Goal: Task Accomplishment & Management: Complete application form

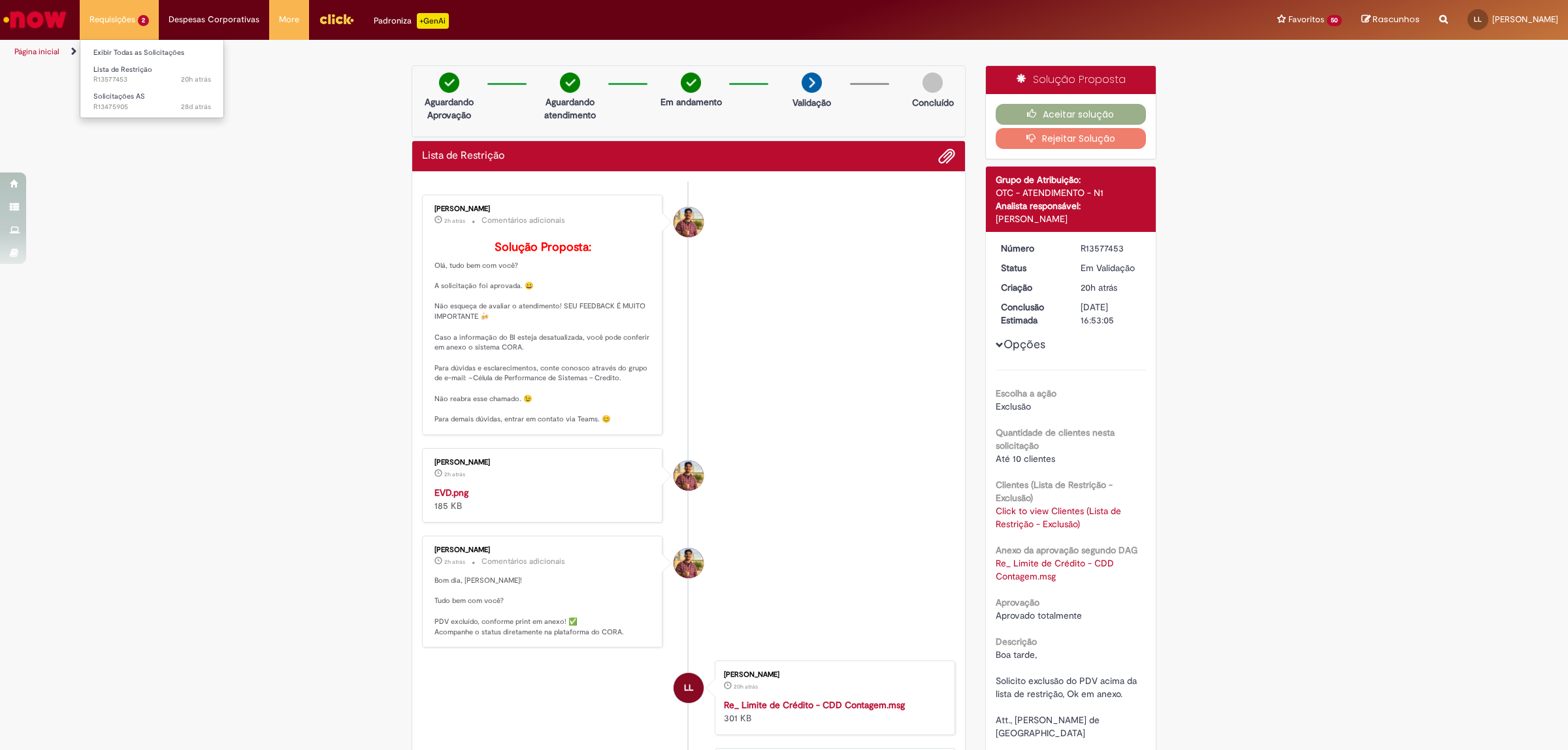
click at [121, 60] on li "Lista de Restrição 20h atrás 20 horas atrás R13577453" at bounding box center [152, 73] width 144 height 27
click at [121, 49] on link "Exibir Todas as Solicitações" at bounding box center [152, 53] width 144 height 15
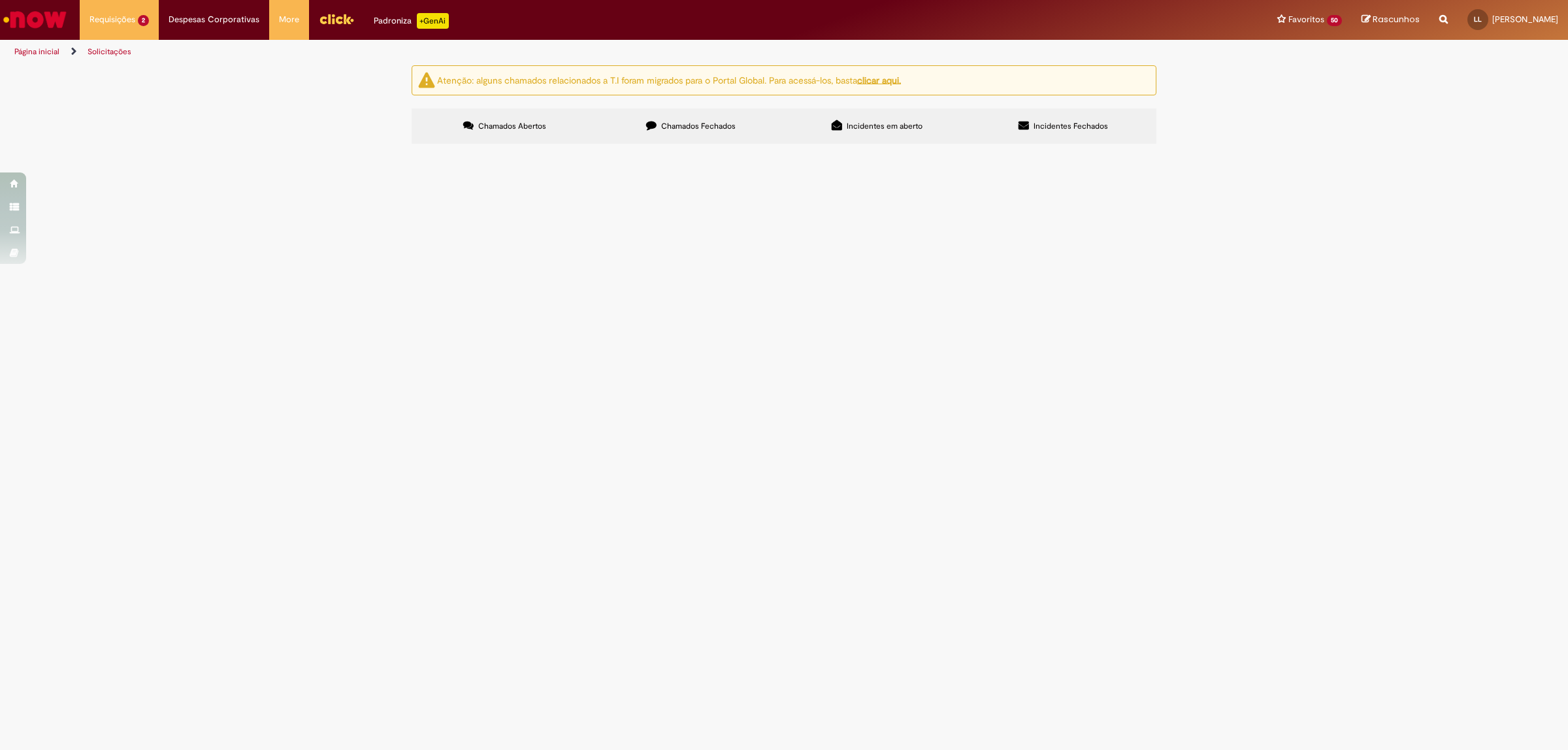
click at [675, 112] on label "Chamados Fechados" at bounding box center [691, 126] width 186 height 36
click at [557, 131] on label "Chamados Abertos" at bounding box center [505, 126] width 186 height 36
click at [634, 120] on label "Chamados Fechados" at bounding box center [691, 126] width 186 height 36
click at [0, 0] on span "Boa noite, Solicito lançamento do pagamento acima. Att., [PERSON_NAME] de [GEOG…" at bounding box center [0, 0] width 0 height 0
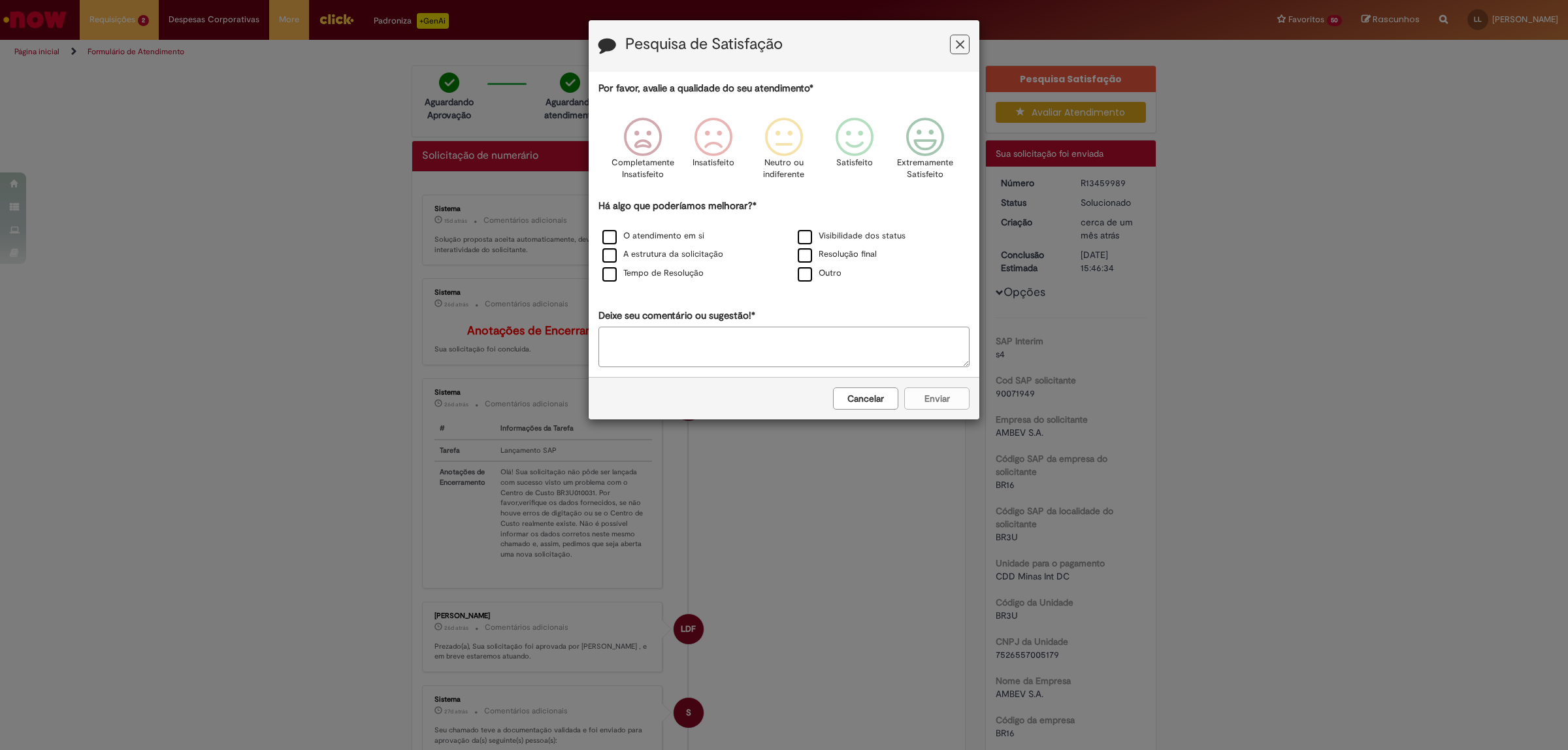
click at [961, 42] on icon "Feedback" at bounding box center [960, 45] width 9 height 14
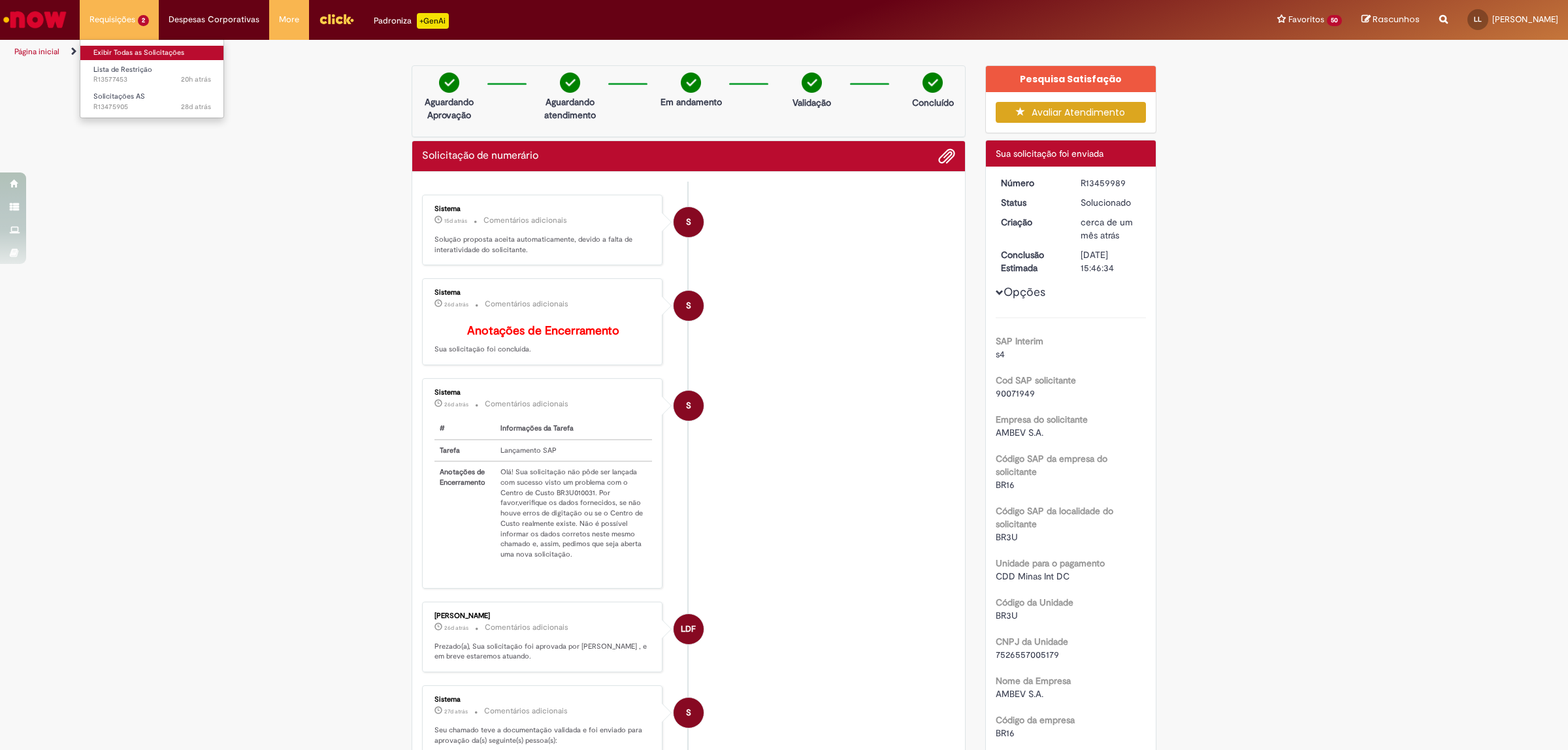
click at [144, 47] on link "Exibir Todas as Solicitações" at bounding box center [152, 53] width 144 height 15
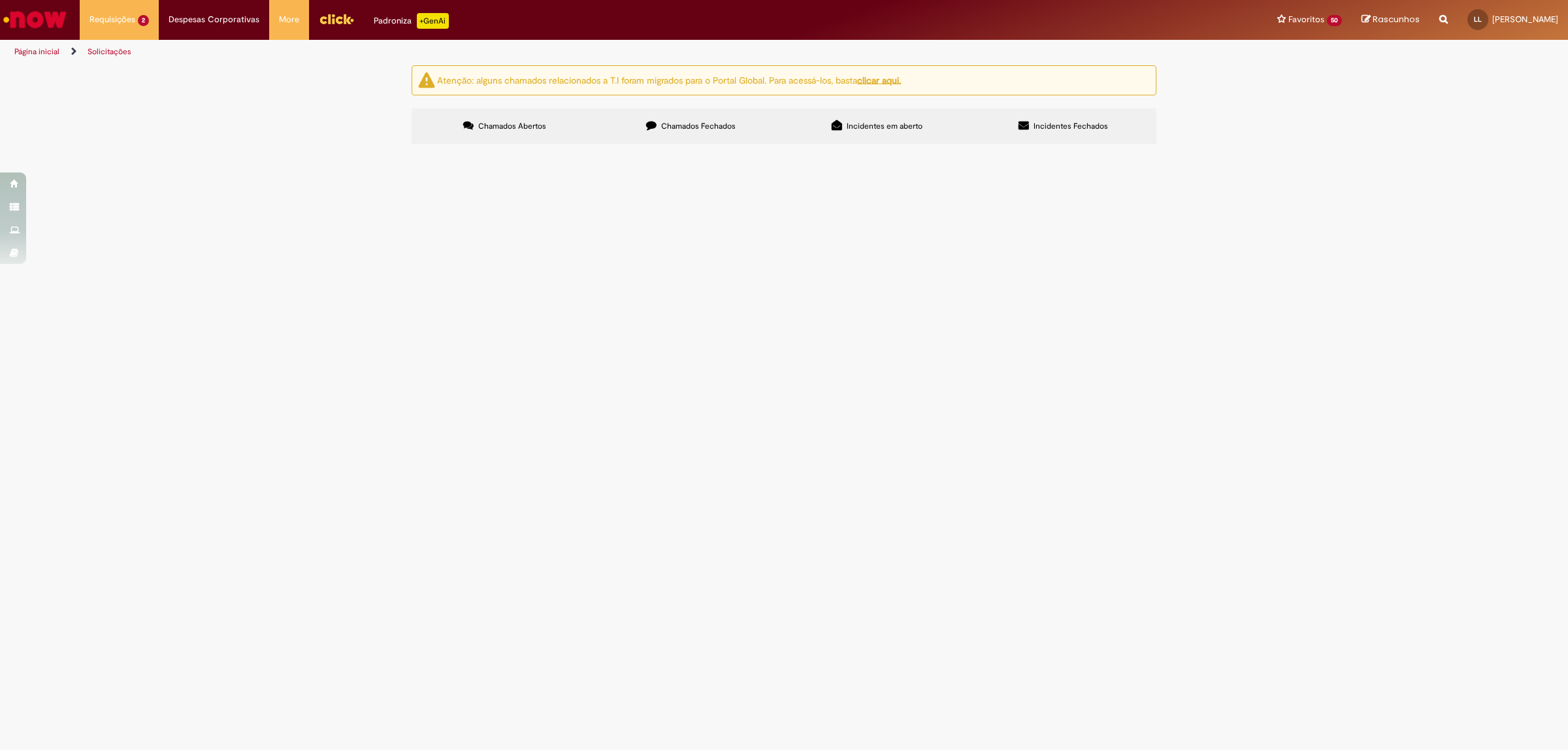
click at [650, 115] on label "Chamados Fechados" at bounding box center [691, 126] width 186 height 36
click at [0, 0] on span "Boa tarde, Solicito ajuste de limite do cliente acima. Att., [PERSON_NAME] de […" at bounding box center [0, 0] width 0 height 0
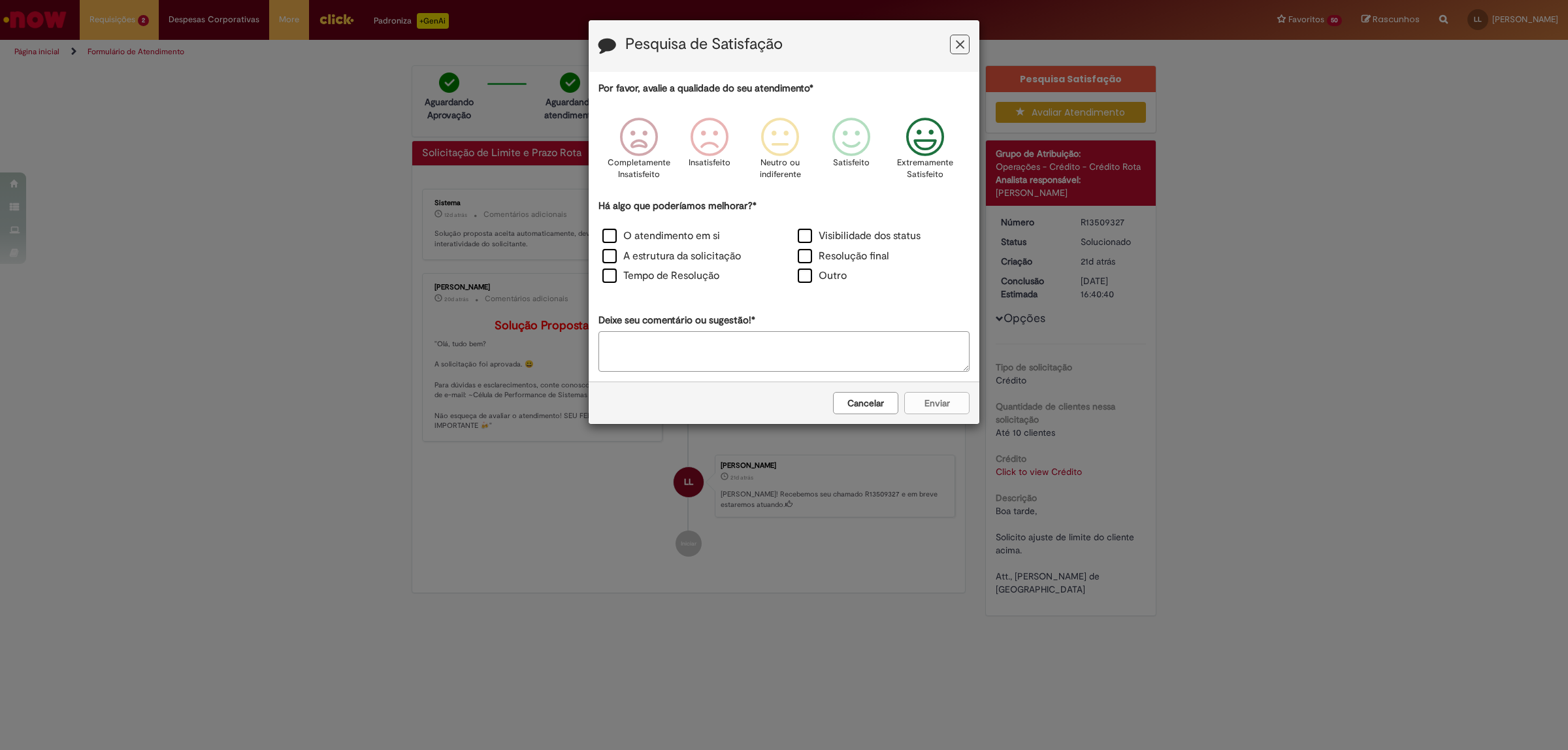
click at [931, 146] on icon "Feedback" at bounding box center [925, 137] width 49 height 39
click at [609, 239] on label "O atendimento em si" at bounding box center [661, 236] width 117 height 15
click at [605, 263] on div "A estrutura da solicitação" at bounding box center [685, 257] width 192 height 18
click at [613, 280] on label "Tempo de Resolução" at bounding box center [660, 275] width 117 height 15
click at [614, 252] on label "A estrutura da solicitação" at bounding box center [671, 256] width 138 height 15
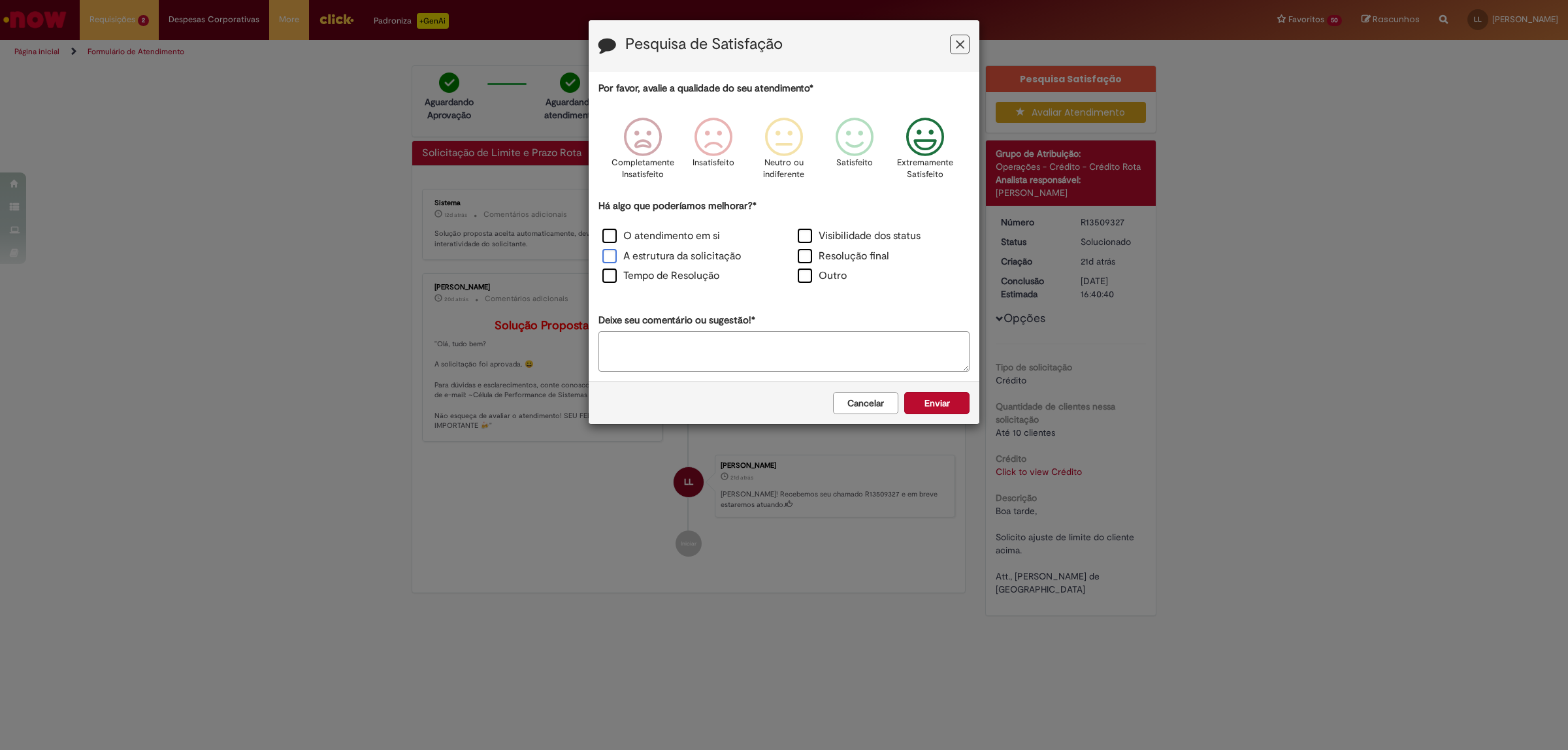
click at [602, 255] on label "A estrutura da solicitação" at bounding box center [671, 256] width 138 height 15
click at [610, 256] on label "A estrutura da solicitação" at bounding box center [671, 256] width 138 height 15
click at [933, 399] on button "Enviar" at bounding box center [937, 402] width 66 height 22
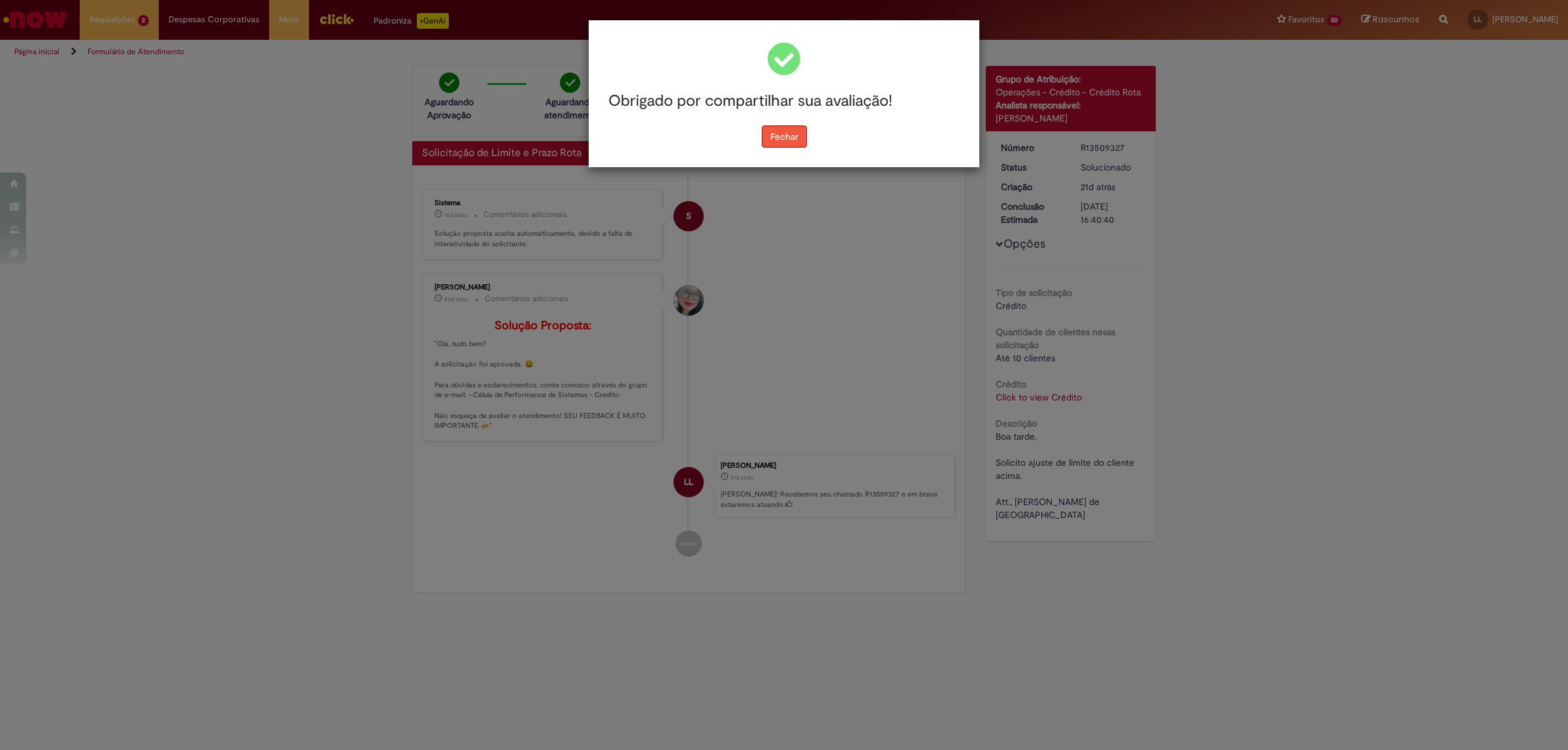
click at [775, 129] on button "Fechar" at bounding box center [784, 136] width 45 height 22
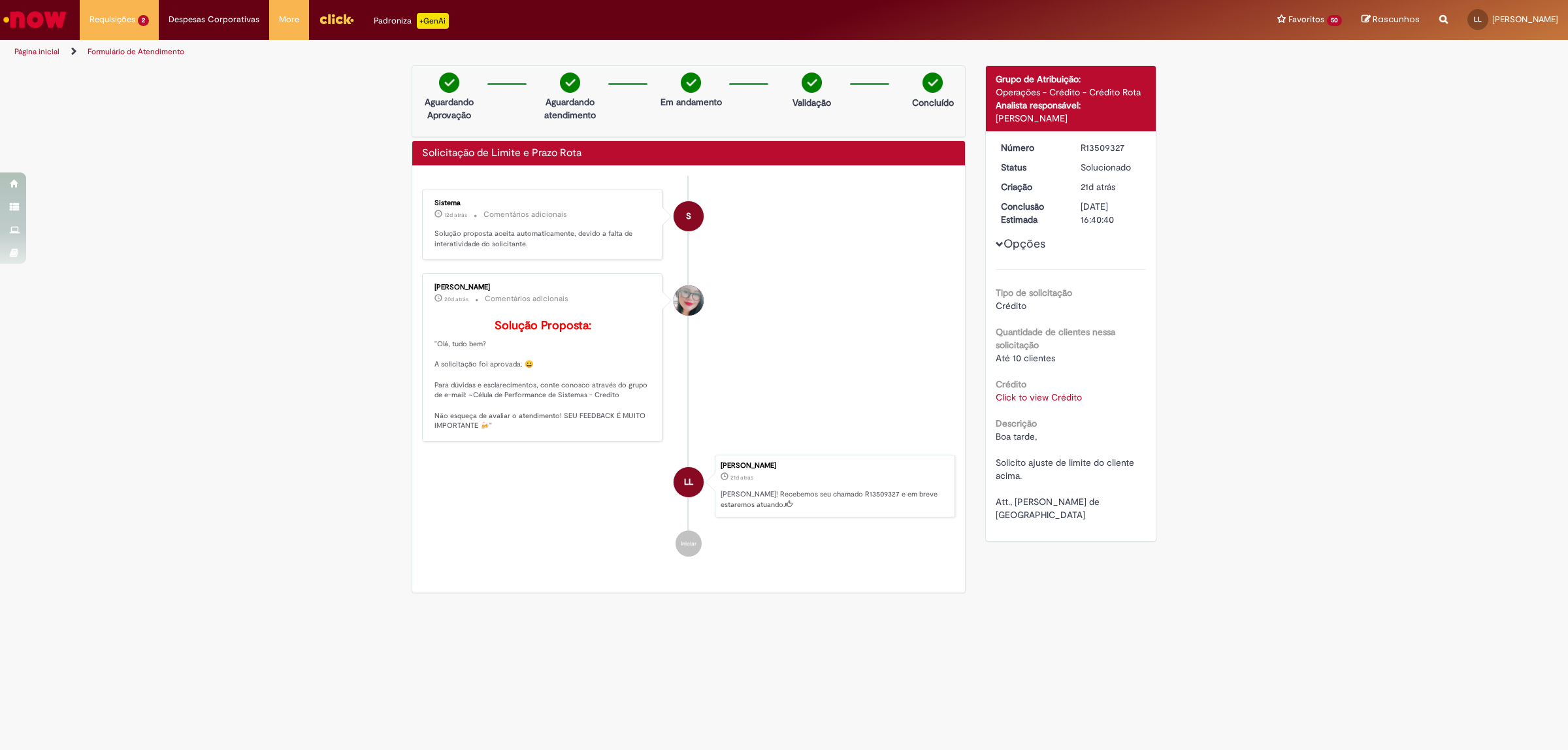
click at [1063, 403] on div "Click to view Crédito Click to view Crédito" at bounding box center [1070, 397] width 151 height 13
click at [1063, 399] on link "Click to view Crédito" at bounding box center [1039, 396] width 87 height 12
click at [1029, 357] on td "78804" at bounding box center [1052, 351] width 57 height 24
copy td "78804"
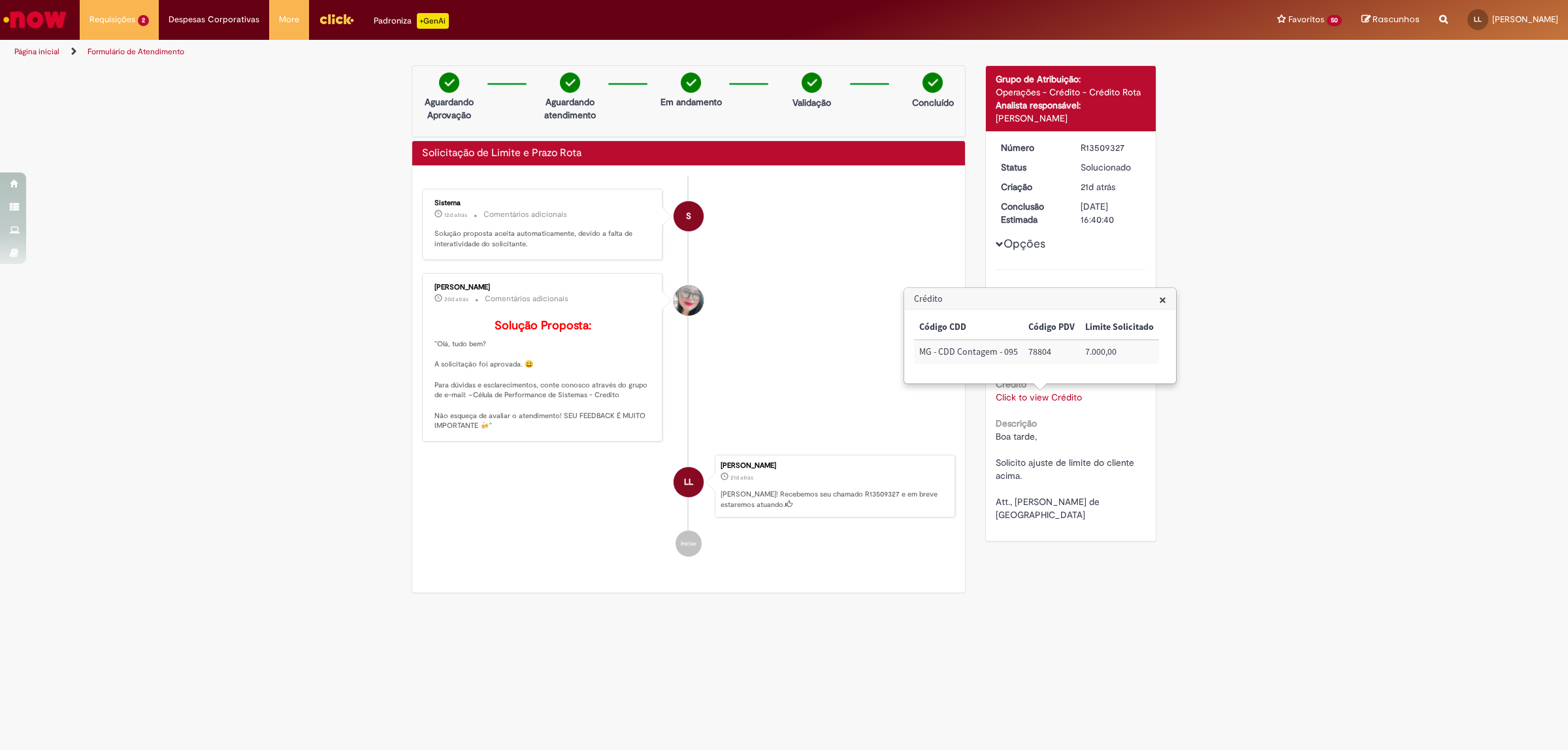
click at [1153, 296] on h3 "Crédito" at bounding box center [1040, 299] width 270 height 21
click at [1160, 297] on span "×" at bounding box center [1162, 299] width 7 height 18
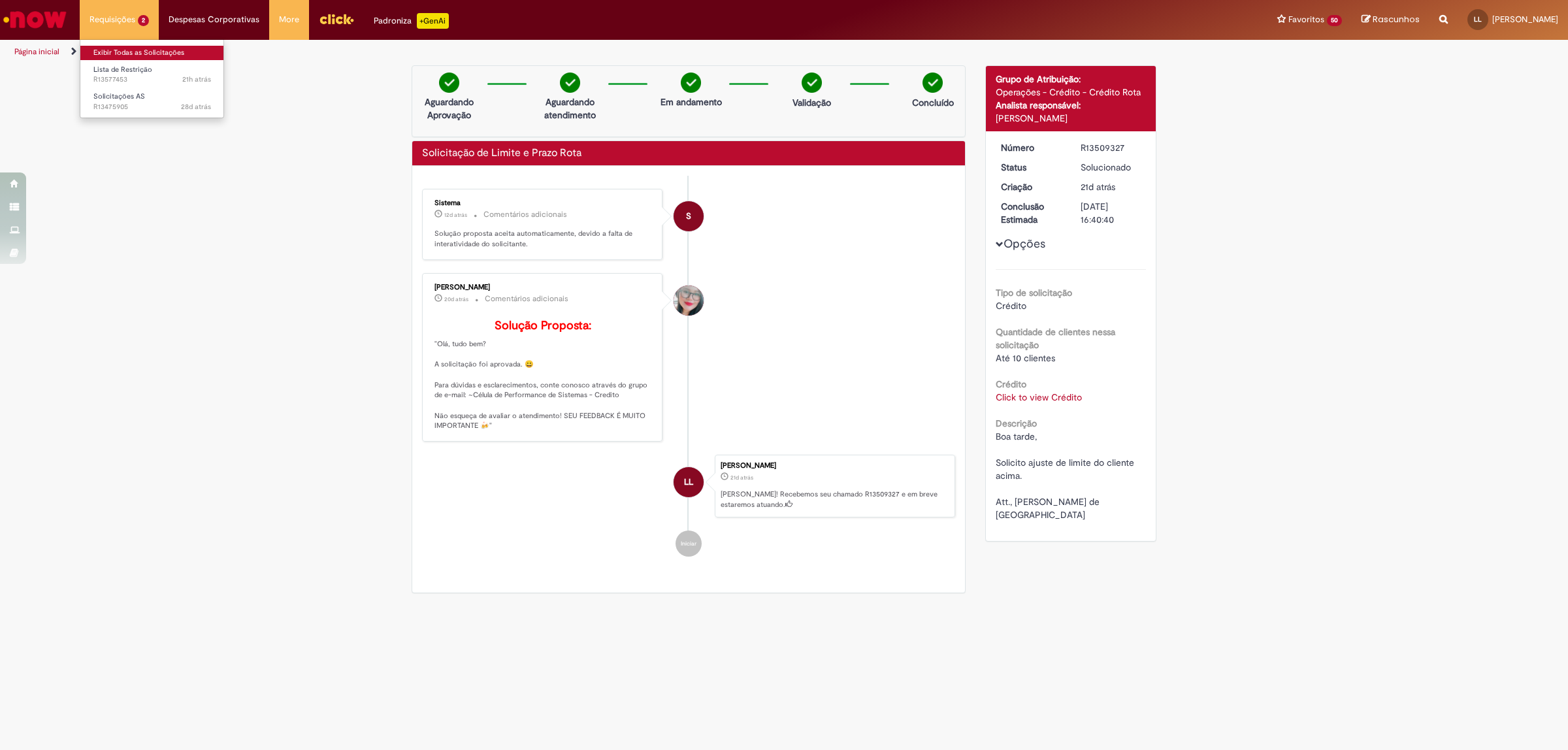
click at [131, 48] on link "Exibir Todas as Solicitações" at bounding box center [152, 53] width 144 height 15
click at [122, 51] on link "Exibir Todas as Solicitações" at bounding box center [152, 53] width 144 height 15
click at [46, 49] on link "Página inicial" at bounding box center [37, 52] width 45 height 11
click at [39, 49] on link "Página inicial" at bounding box center [37, 52] width 45 height 11
click at [138, 54] on link "Exibir Todas as Solicitações" at bounding box center [152, 53] width 144 height 15
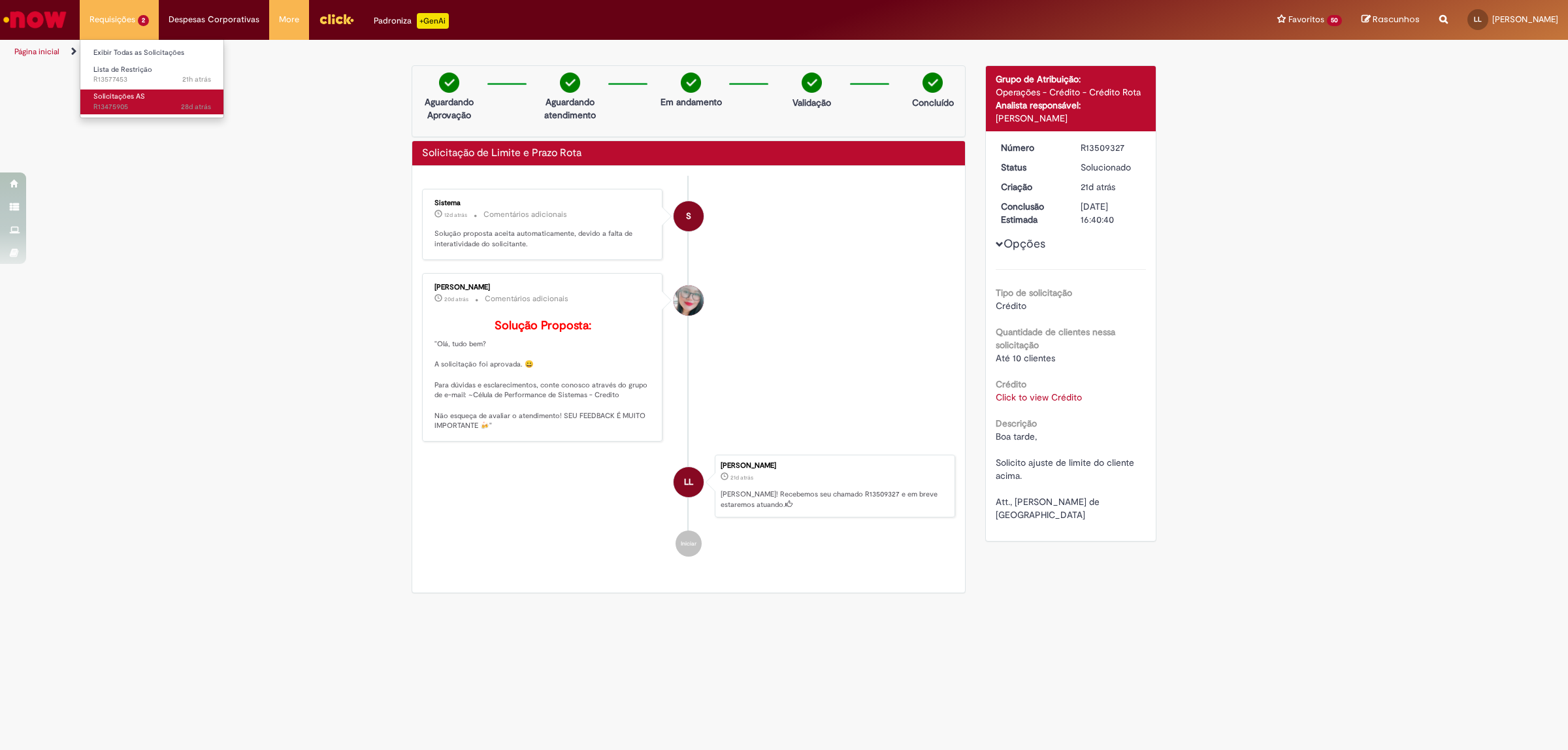
click at [162, 104] on span "28d atrás 28 dias atrás R13475905" at bounding box center [152, 107] width 117 height 11
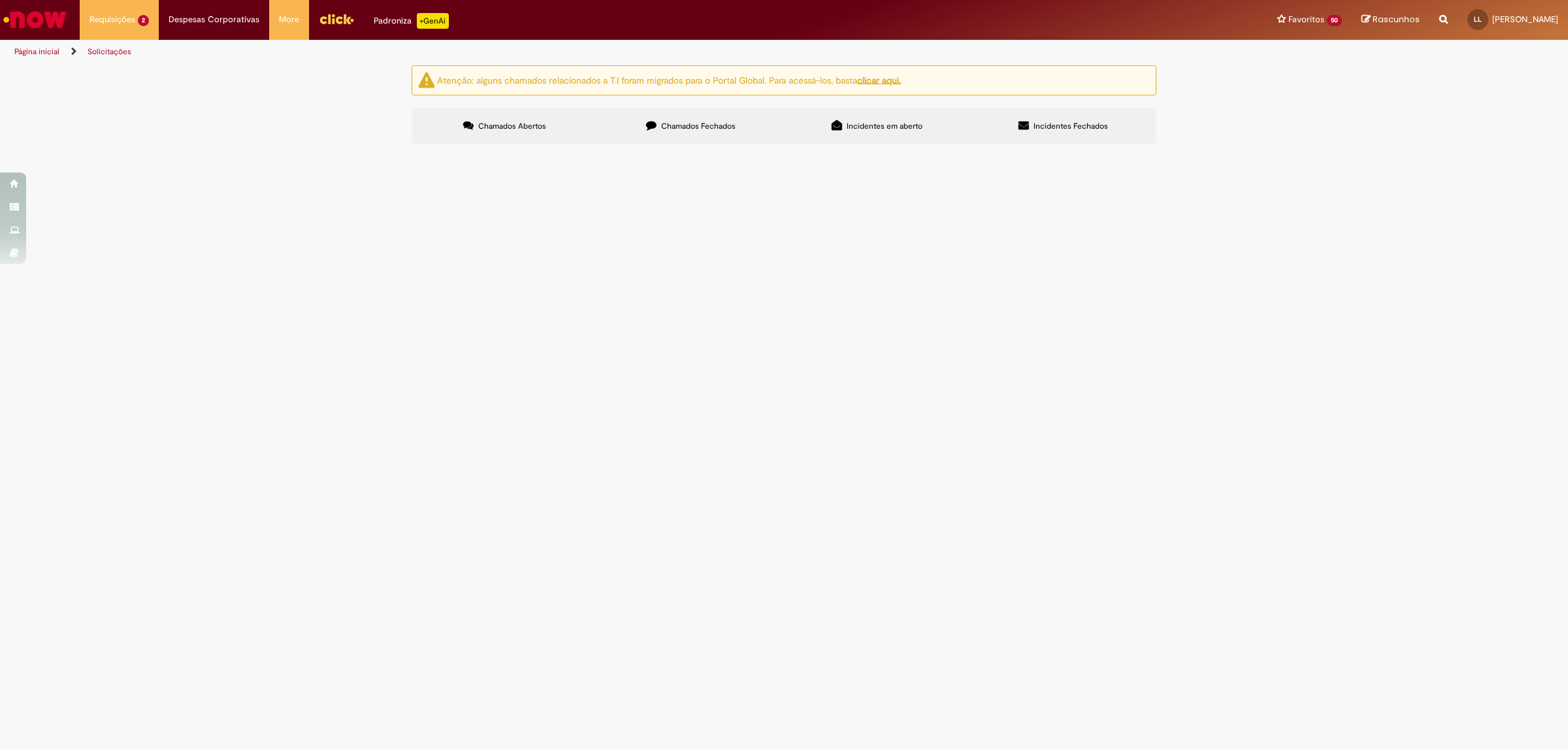
click at [655, 131] on label "Chamados Fechados" at bounding box center [691, 126] width 186 height 36
click at [0, 0] on span "Boa tarde, Solicito ajuste de limite do cliente acima. Att., [PERSON_NAME] de […" at bounding box center [0, 0] width 0 height 0
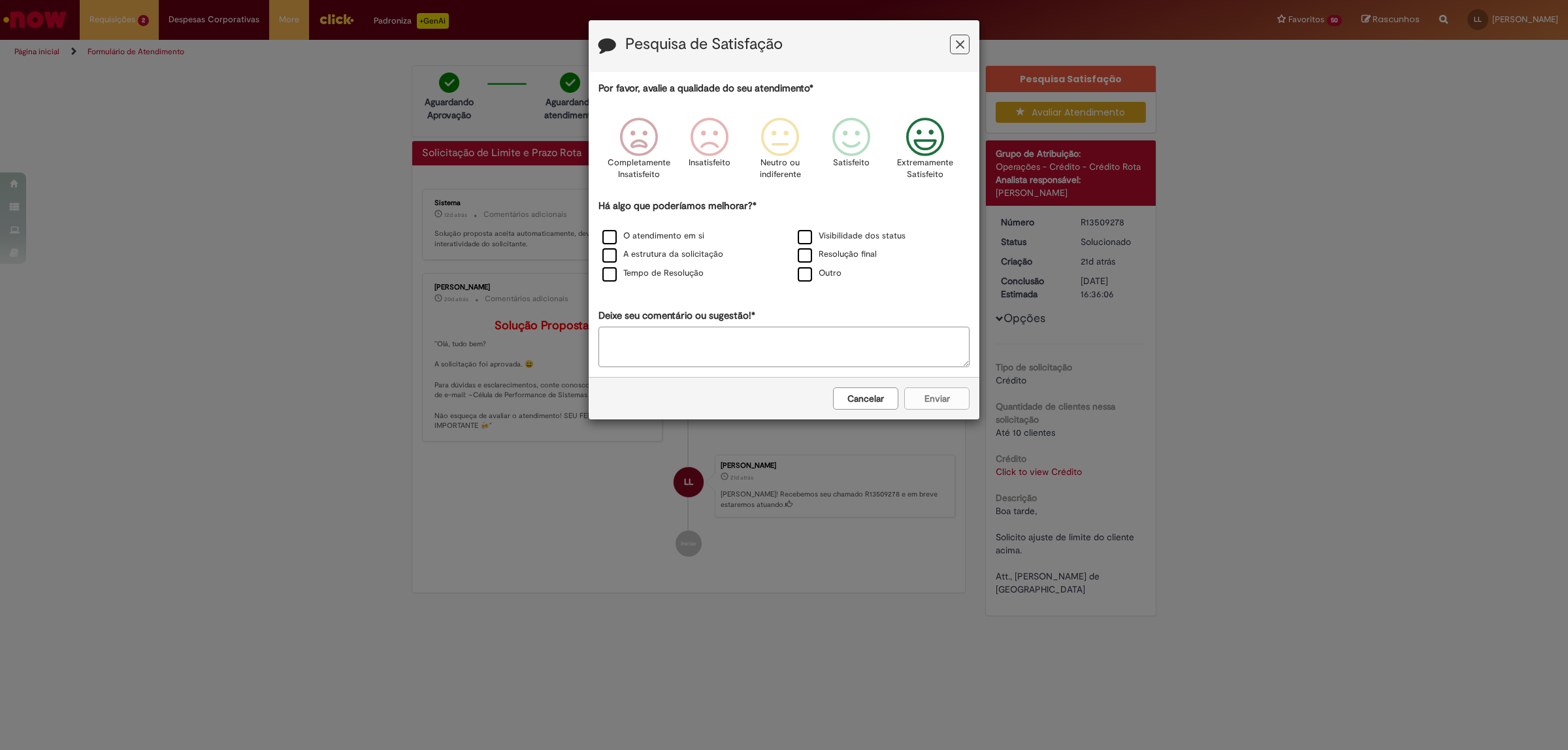
click at [937, 131] on icon "Feedback" at bounding box center [925, 137] width 49 height 39
click at [611, 239] on label "O atendimento em si" at bounding box center [653, 236] width 102 height 12
click at [606, 264] on div "O atendimento em si Visibilidade dos status A estrutura da solicitação Resoluçã…" at bounding box center [784, 255] width 391 height 56
click at [610, 273] on label "Tempo de Resolução" at bounding box center [652, 273] width 101 height 12
click at [614, 256] on label "A estrutura da solicitação" at bounding box center [662, 254] width 121 height 12
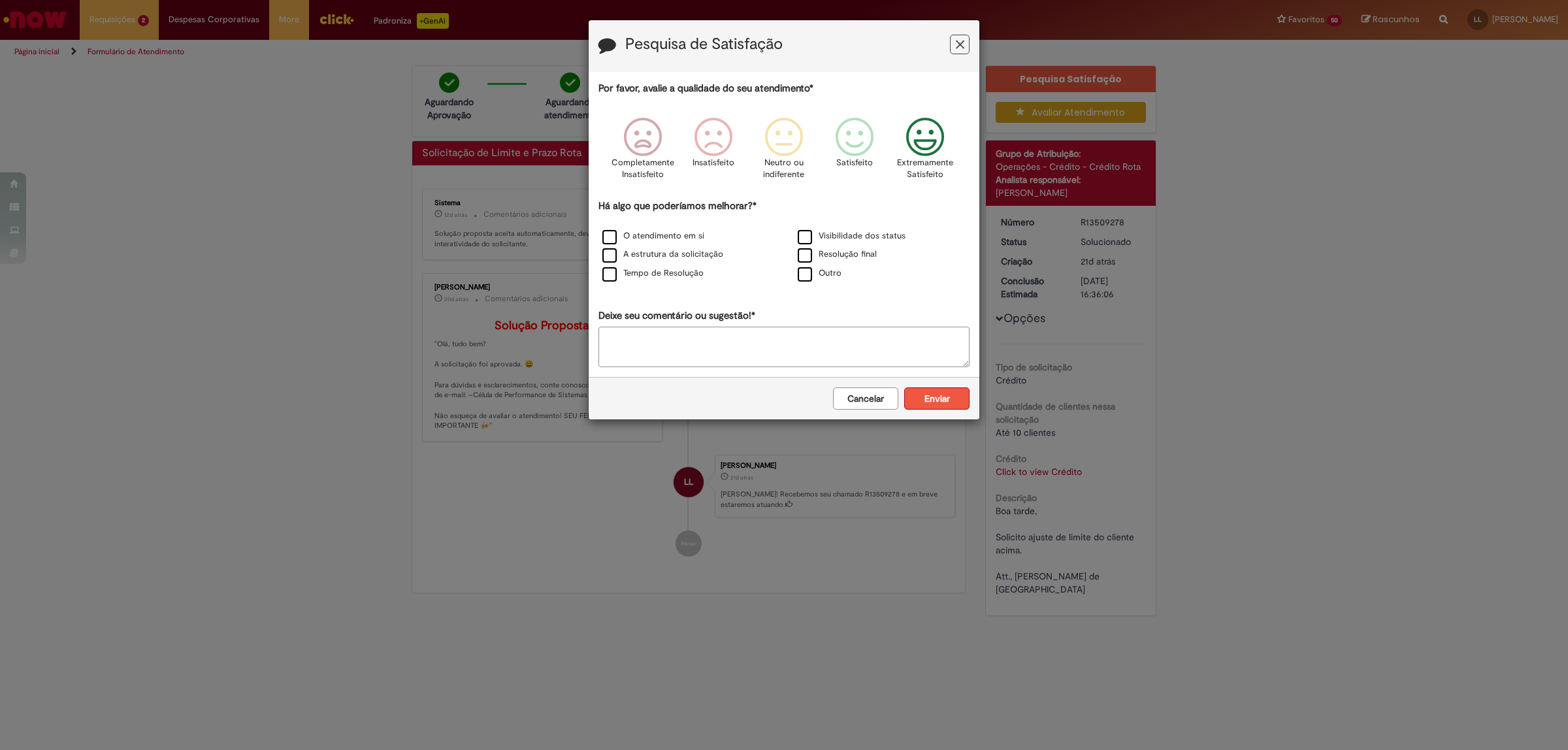
click at [947, 392] on button "Enviar" at bounding box center [937, 398] width 66 height 22
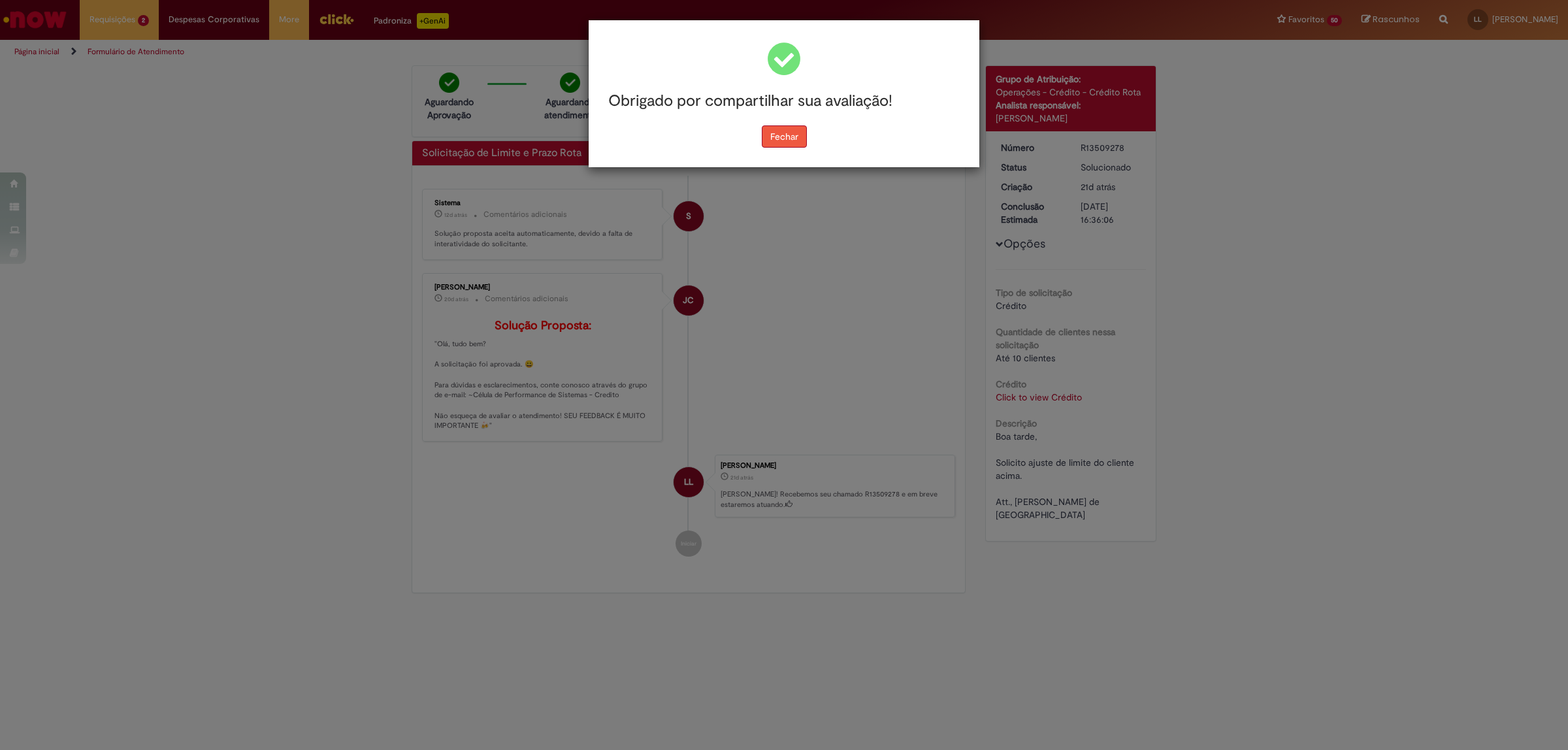
click at [796, 138] on button "Fechar" at bounding box center [784, 136] width 45 height 22
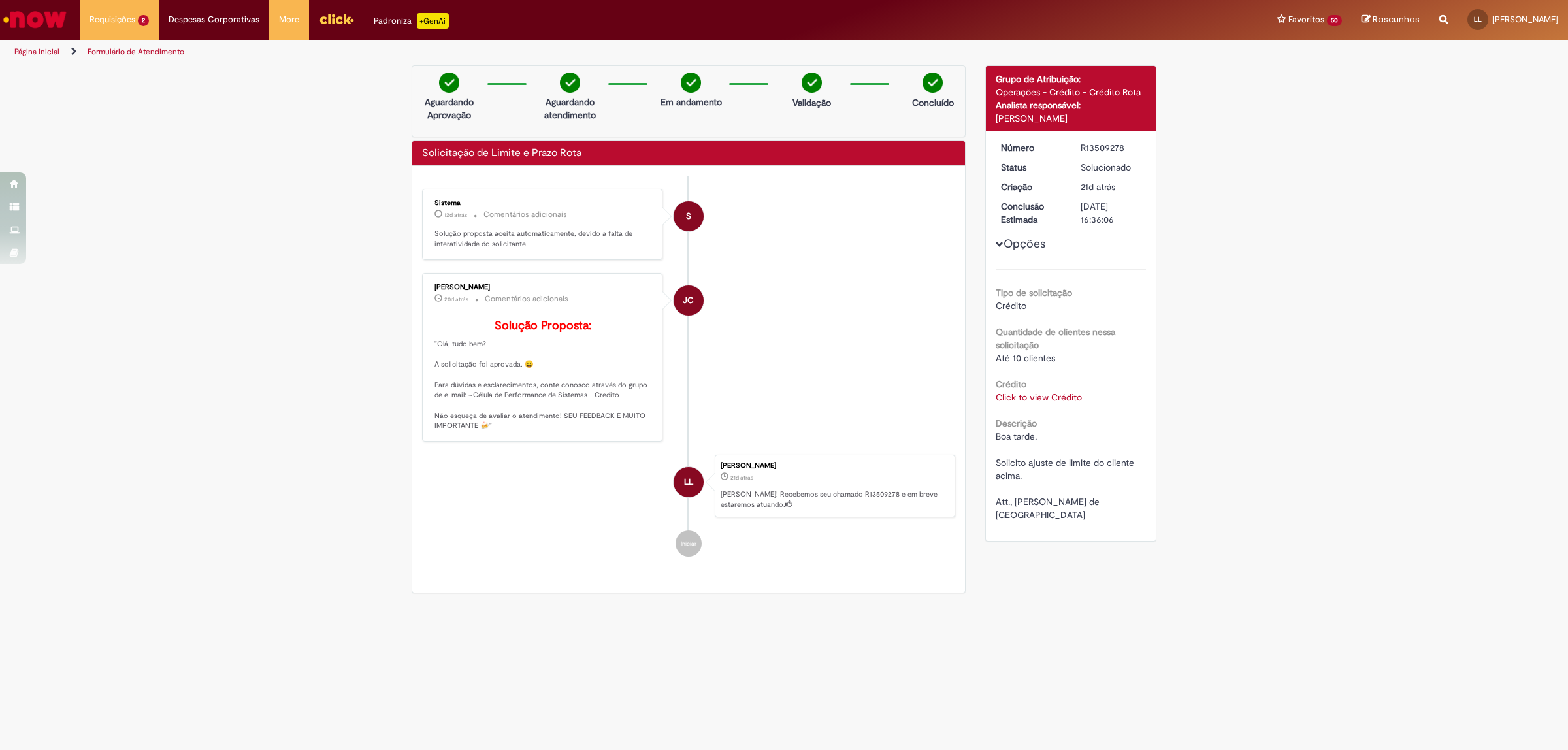
click at [1054, 395] on link "Click to view Crédito" at bounding box center [1039, 396] width 87 height 12
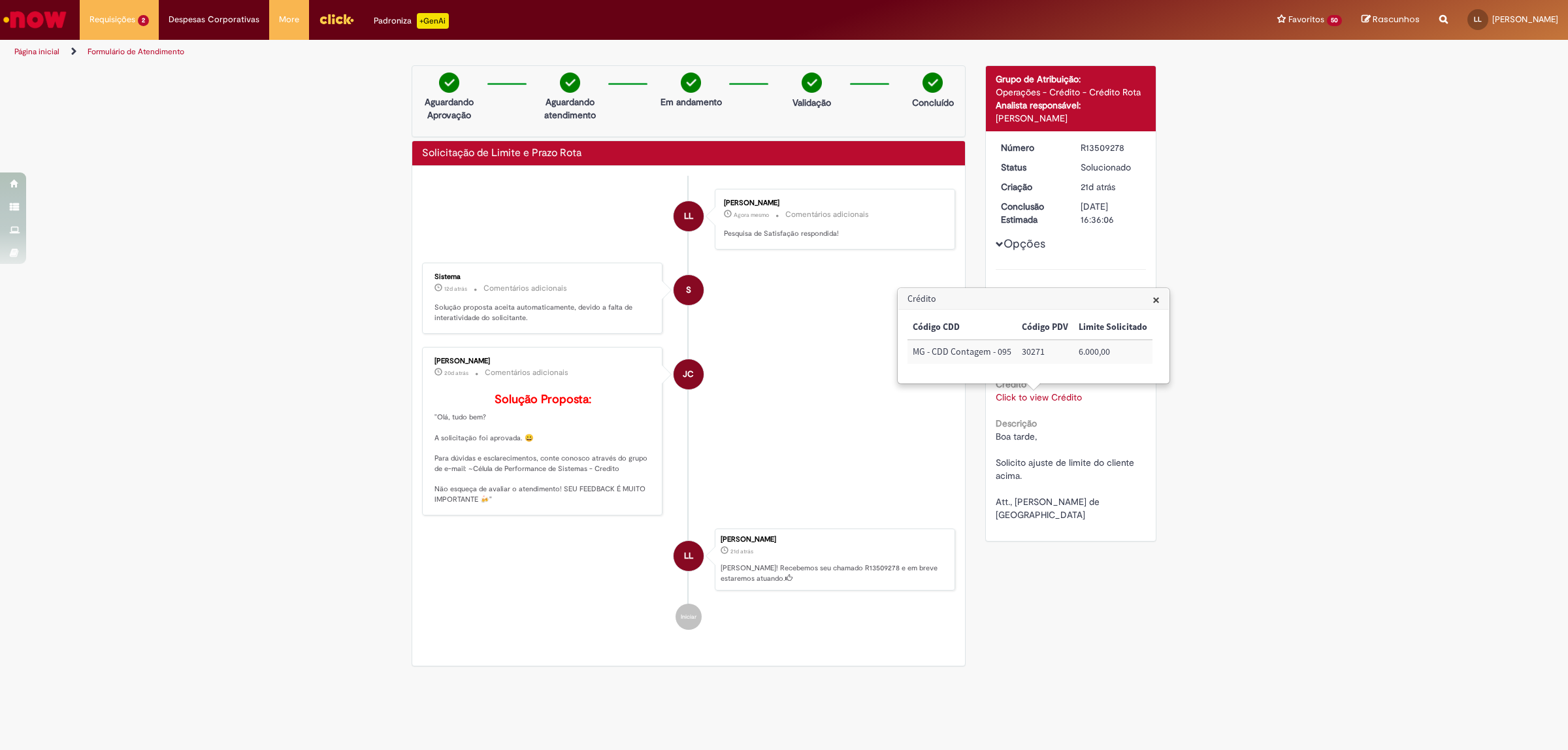
click at [1036, 344] on td "30271" at bounding box center [1045, 351] width 57 height 24
click at [1034, 349] on td "30271" at bounding box center [1045, 351] width 57 height 24
copy td "30271"
click at [1154, 304] on span "×" at bounding box center [1155, 299] width 7 height 18
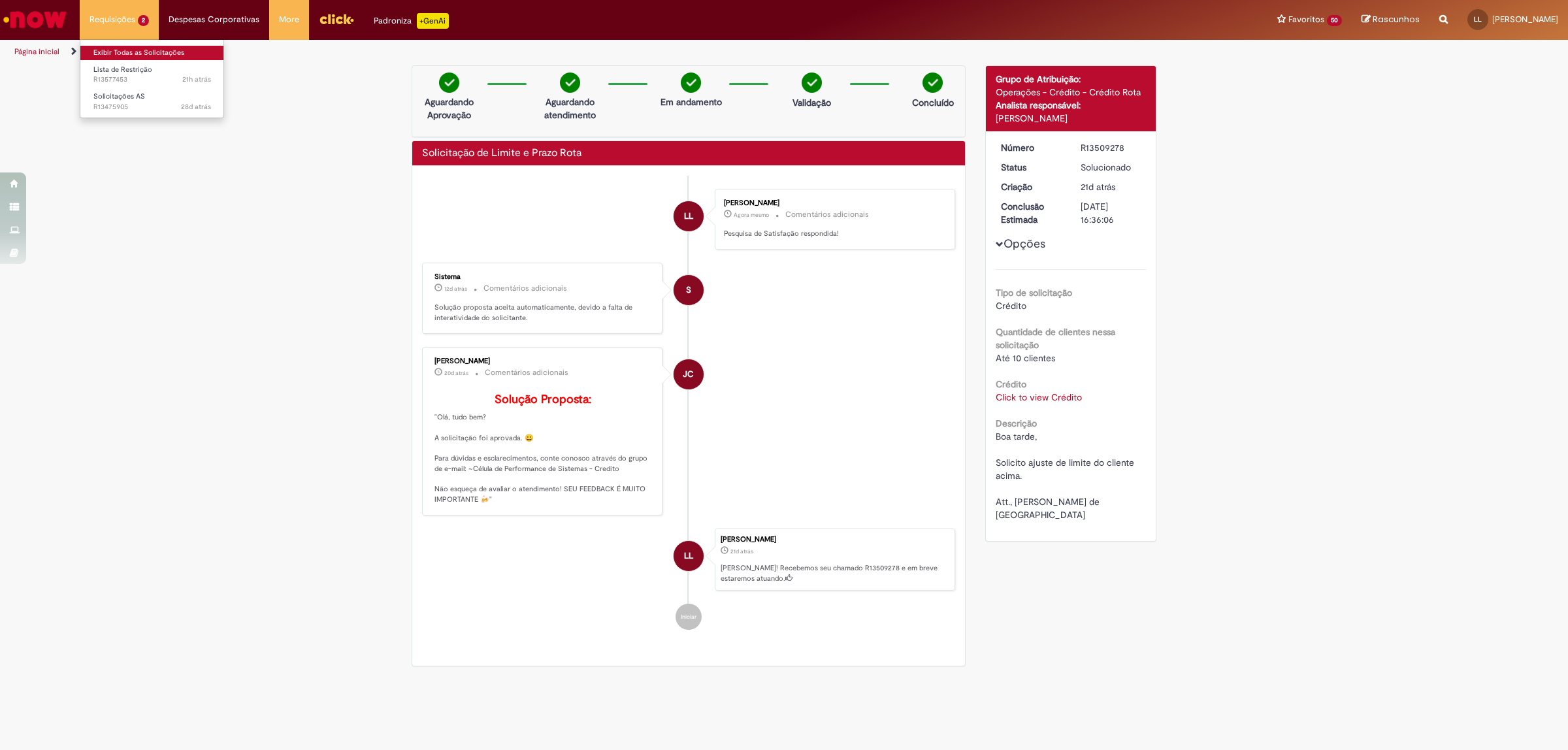
click at [134, 53] on link "Exibir Todas as Solicitações" at bounding box center [152, 53] width 144 height 15
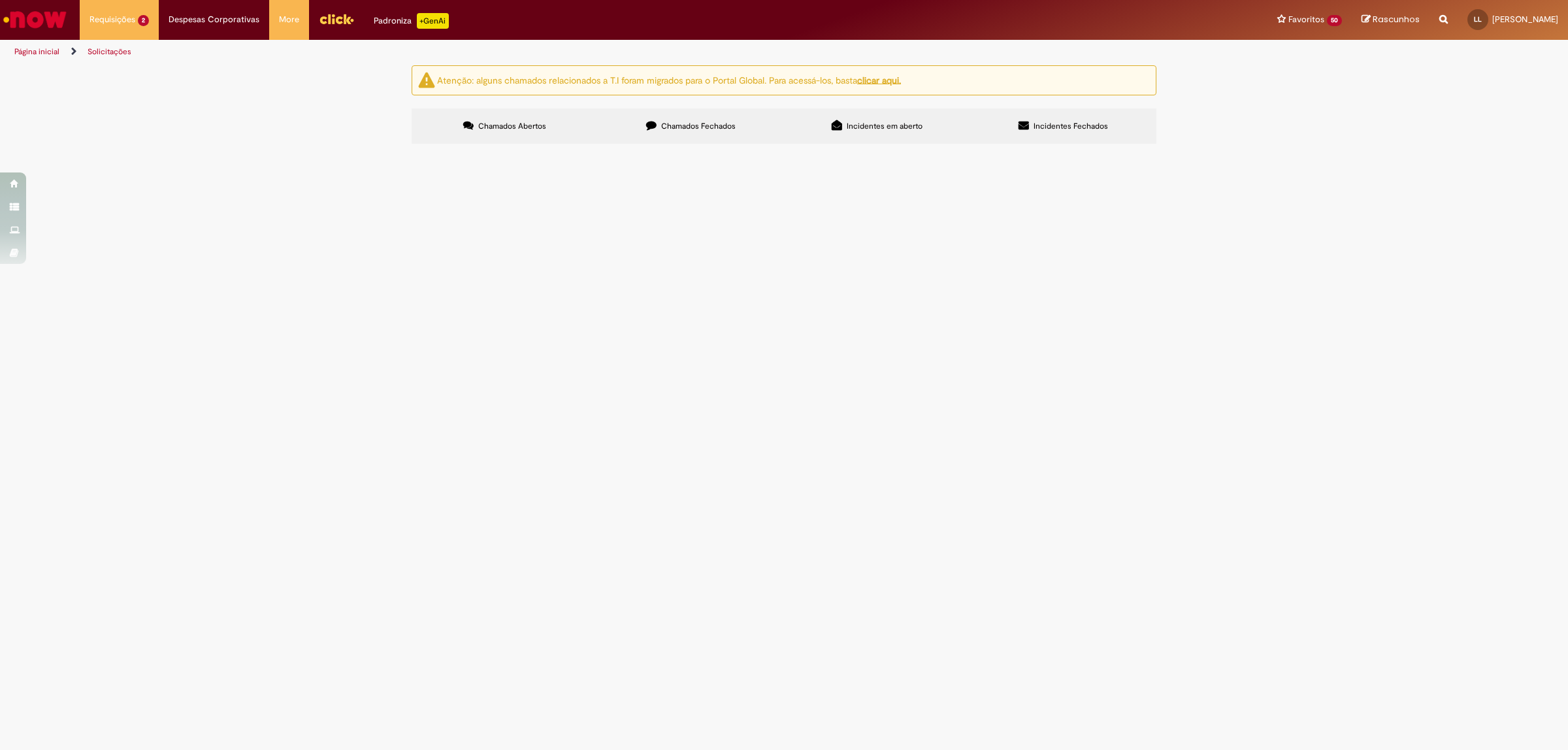
click at [694, 133] on label "Chamados Fechados" at bounding box center [691, 126] width 186 height 36
click at [0, 0] on span "Bom dia, Solicito criação de pedido para a NF em anexo. Att., [PERSON_NAME] de …" at bounding box center [0, 0] width 0 height 0
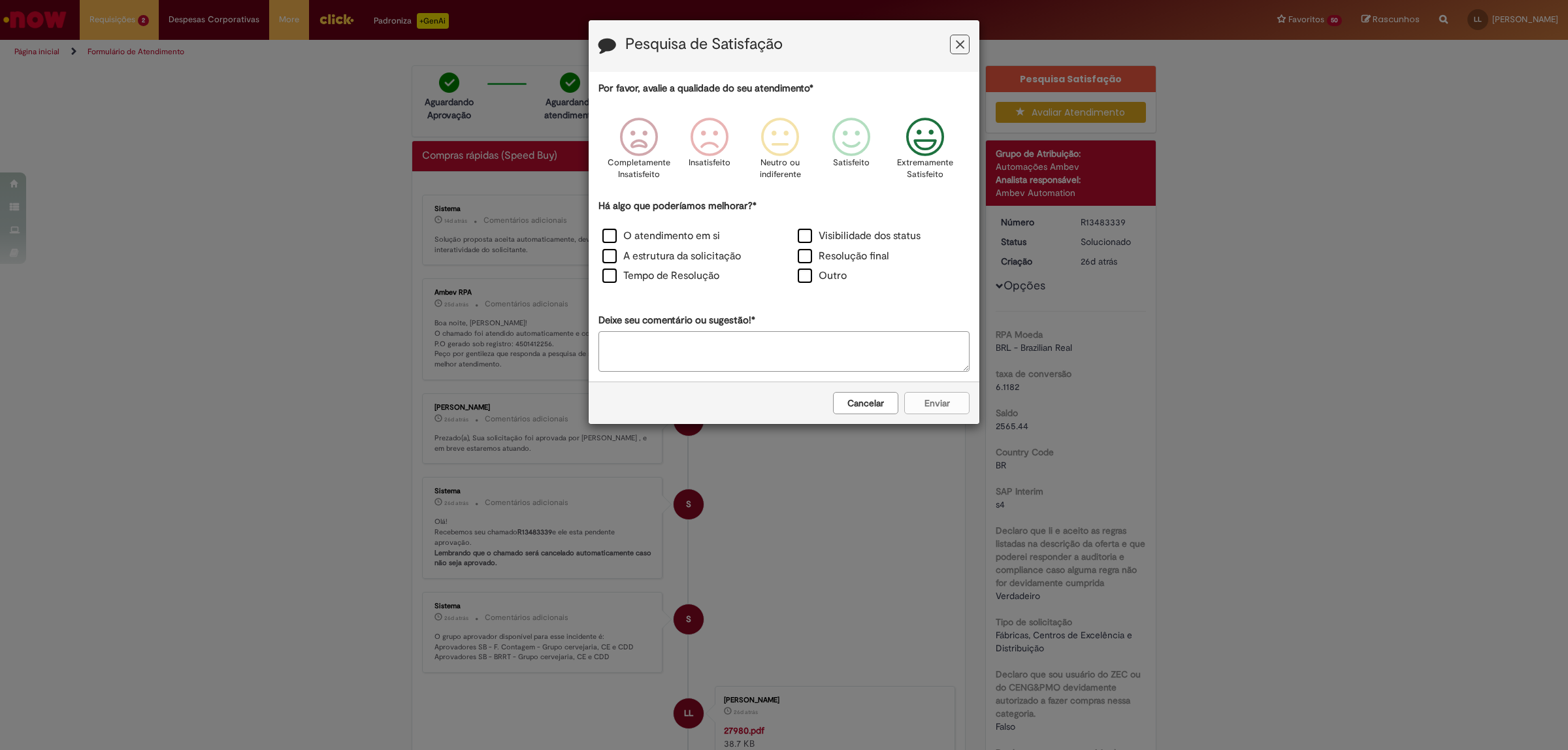
click at [927, 129] on icon "Feedback" at bounding box center [925, 137] width 49 height 39
click at [611, 232] on label "O atendimento em si" at bounding box center [661, 236] width 117 height 15
click at [619, 265] on div "A estrutura da solicitação" at bounding box center [685, 257] width 192 height 18
click at [614, 252] on label "A estrutura da solicitação" at bounding box center [671, 256] width 138 height 15
click at [618, 284] on div "Tempo de Resolução" at bounding box center [685, 277] width 192 height 18
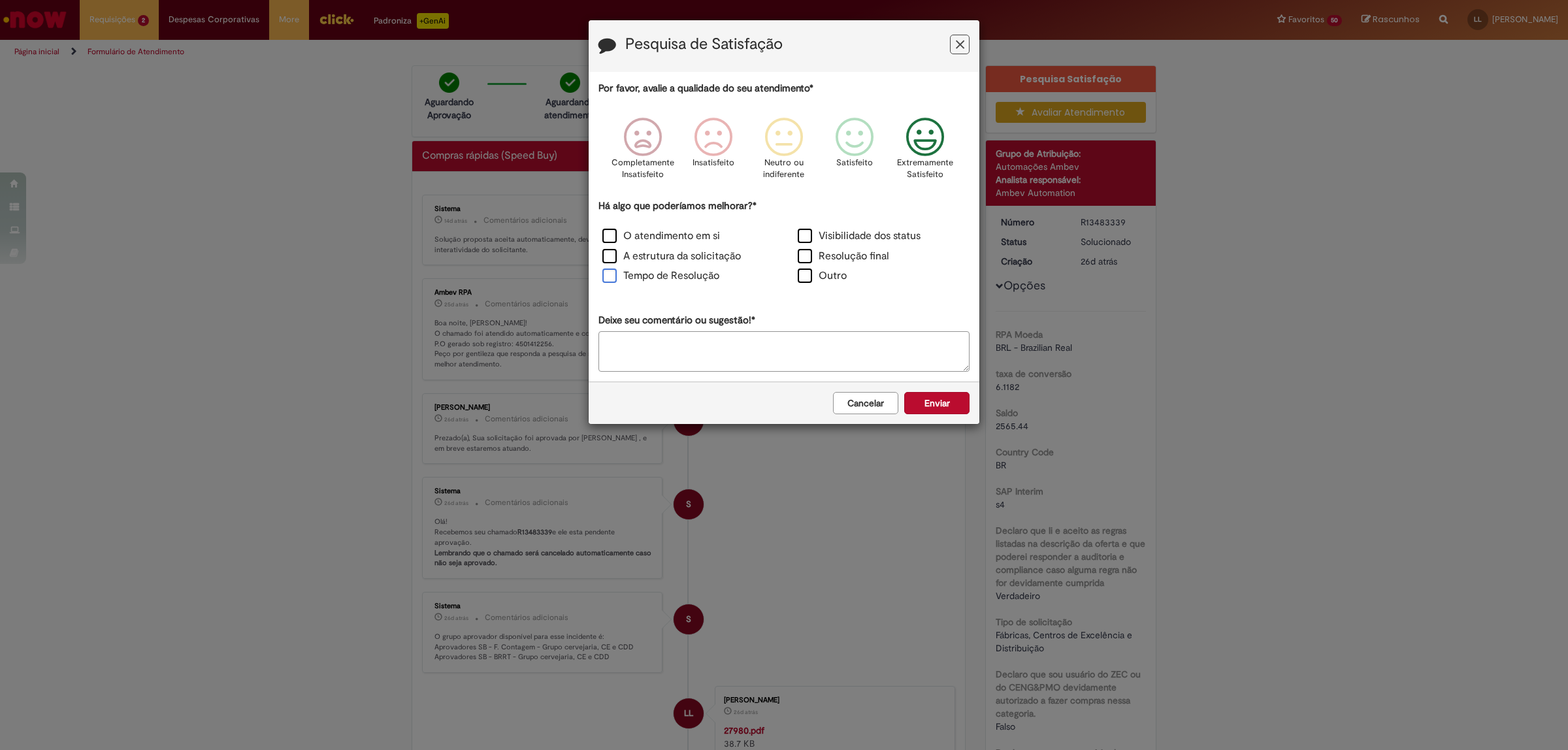
click at [610, 274] on label "Tempo de Resolução" at bounding box center [660, 275] width 117 height 15
click at [935, 407] on button "Enviar" at bounding box center [937, 402] width 66 height 22
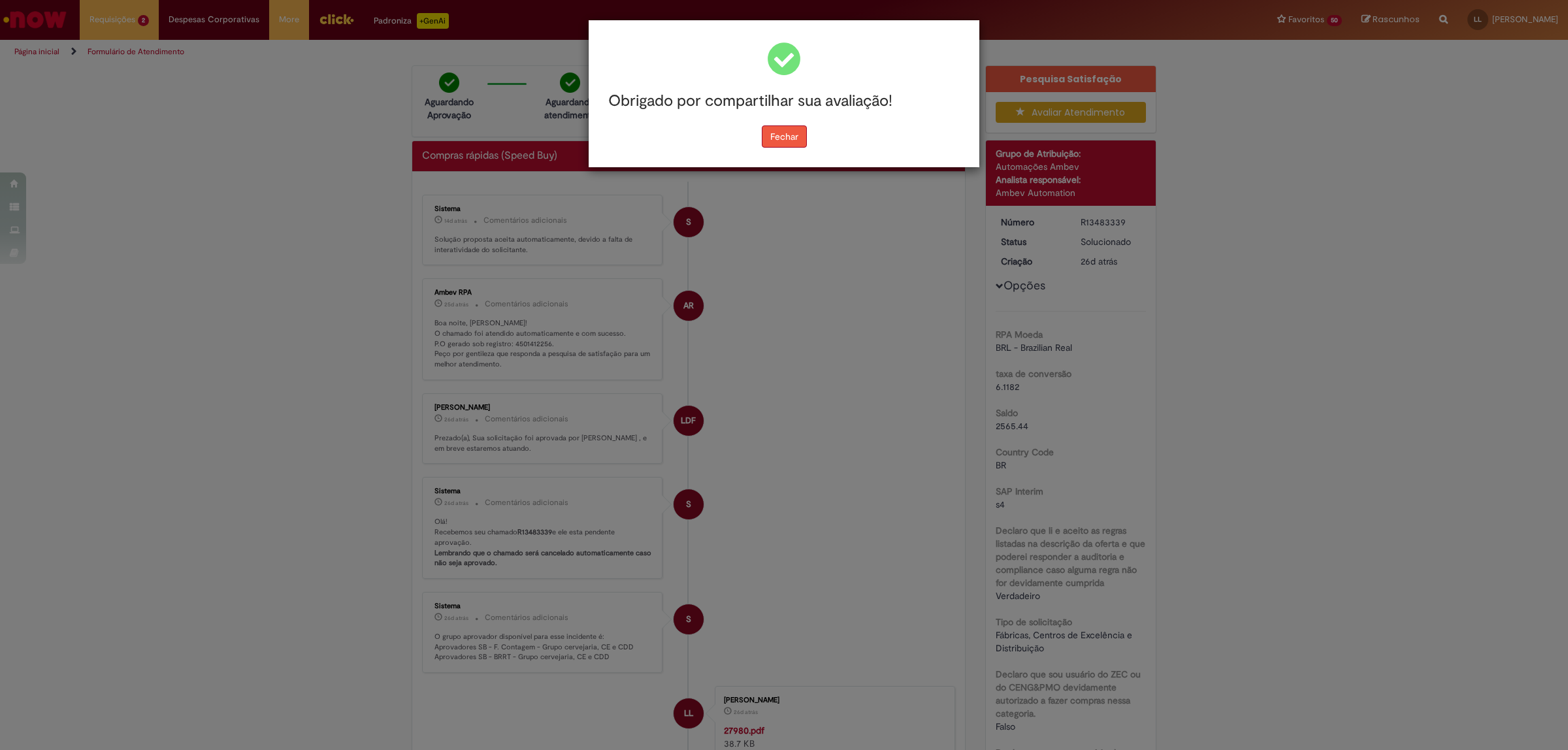
click at [791, 136] on button "Fechar" at bounding box center [784, 136] width 45 height 22
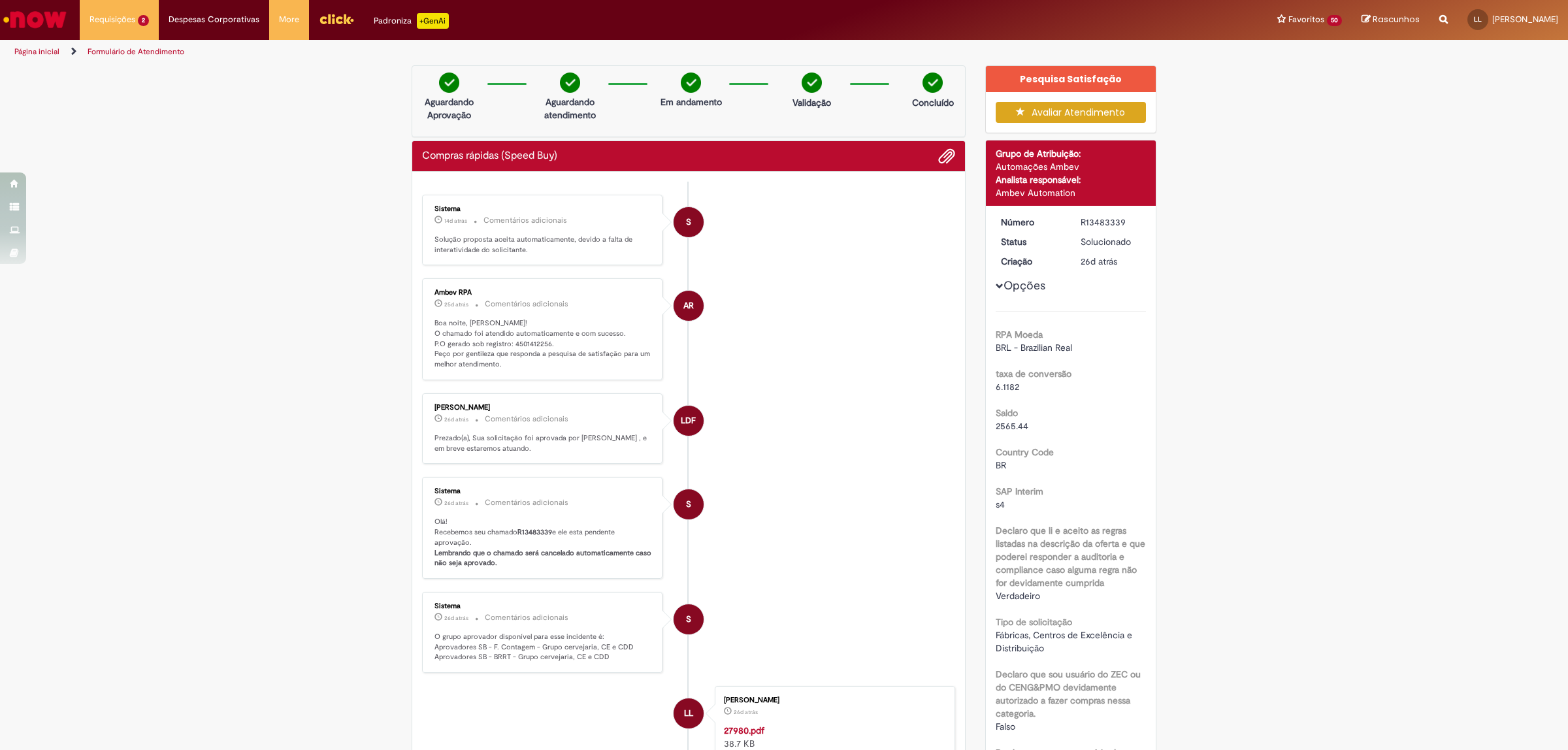
click at [518, 341] on p "Boa noite, Lucas! O chamado foi atendido automaticamente e com sucesso. P.O ger…" at bounding box center [543, 344] width 218 height 52
copy p "4501412256"
click at [135, 46] on link "Exibir Todas as Solicitações" at bounding box center [152, 53] width 144 height 15
click at [141, 106] on span "28d atrás 28 dias atrás R13475905" at bounding box center [152, 107] width 117 height 11
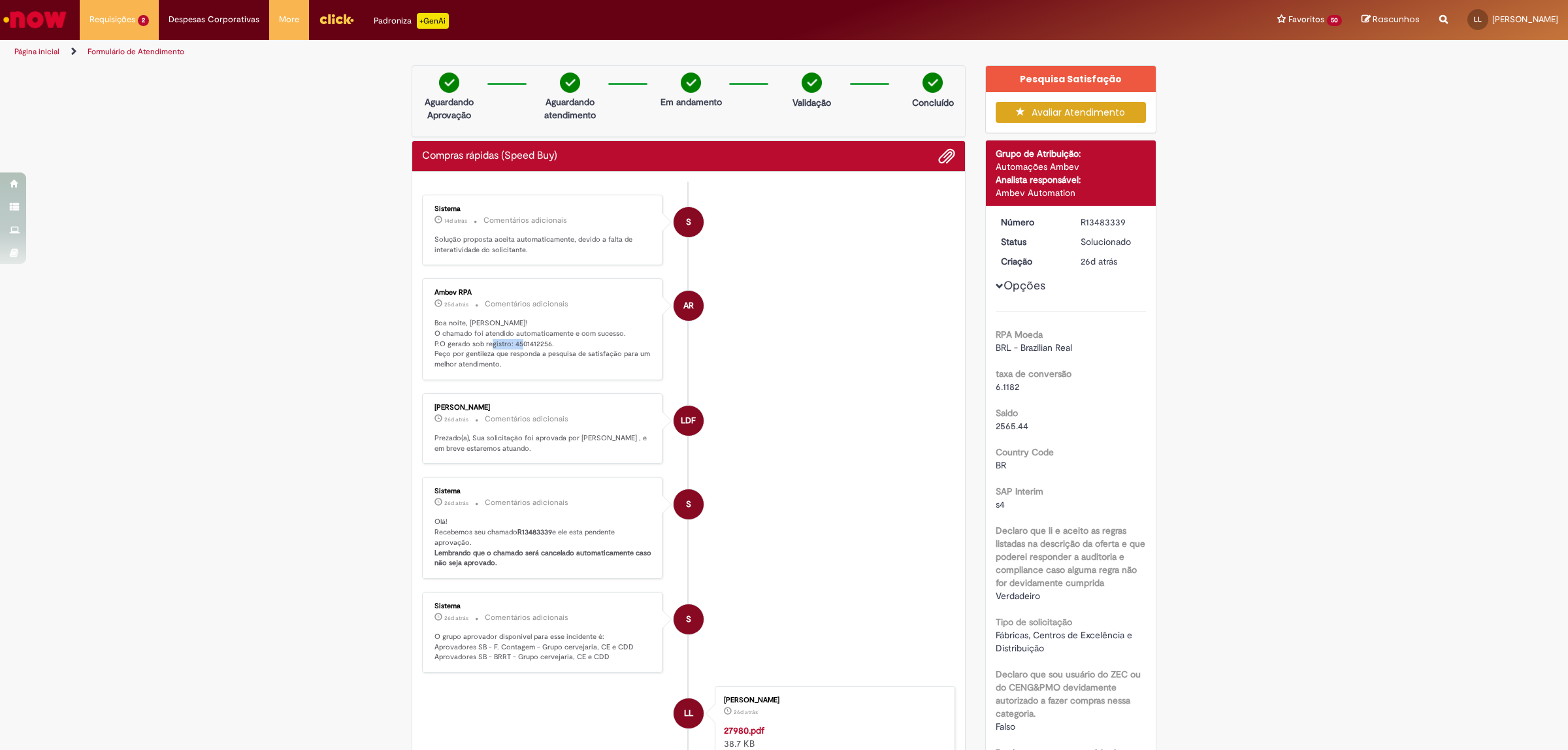
click at [50, 48] on link "Página inicial" at bounding box center [37, 52] width 45 height 11
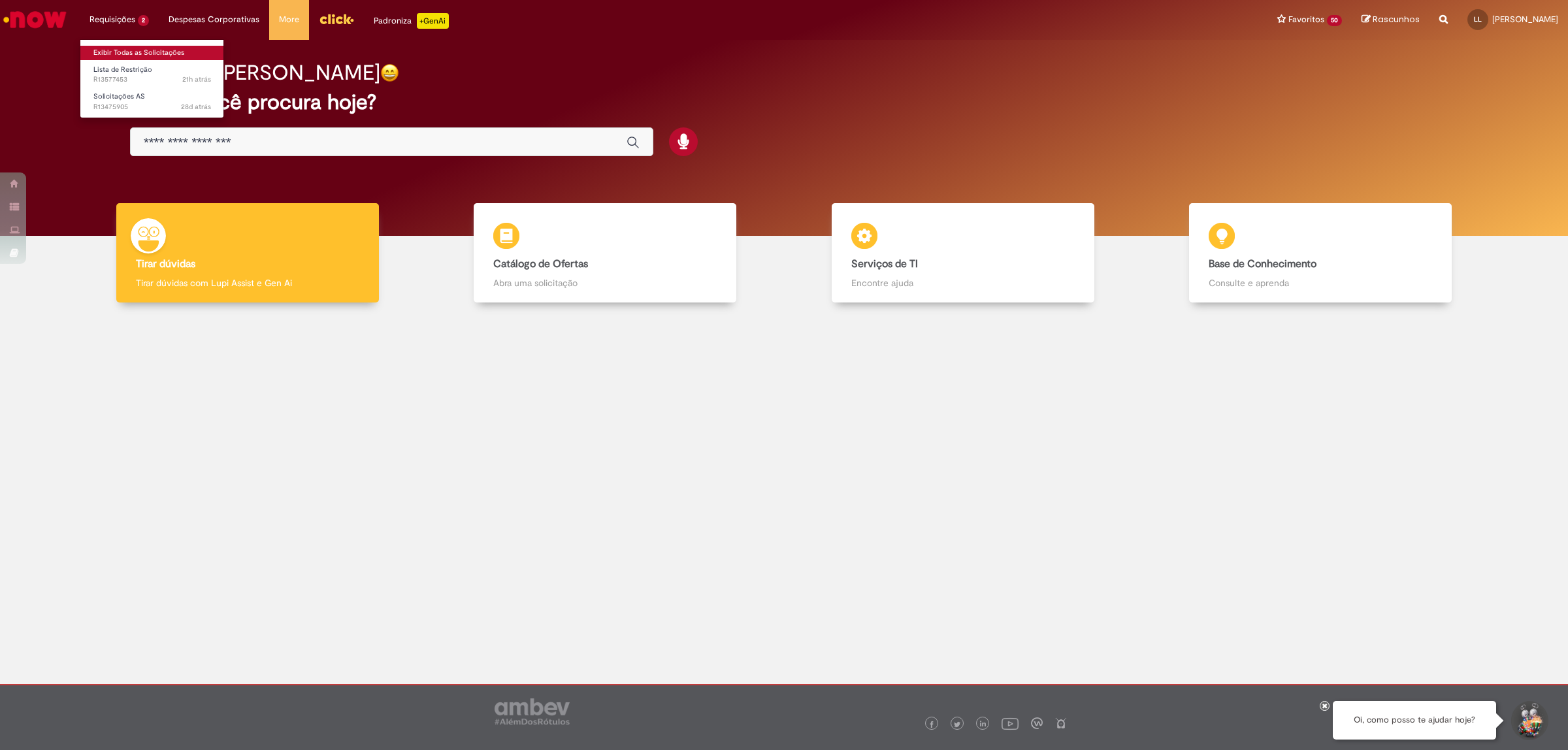
click at [121, 46] on link "Exibir Todas as Solicitações" at bounding box center [152, 53] width 144 height 15
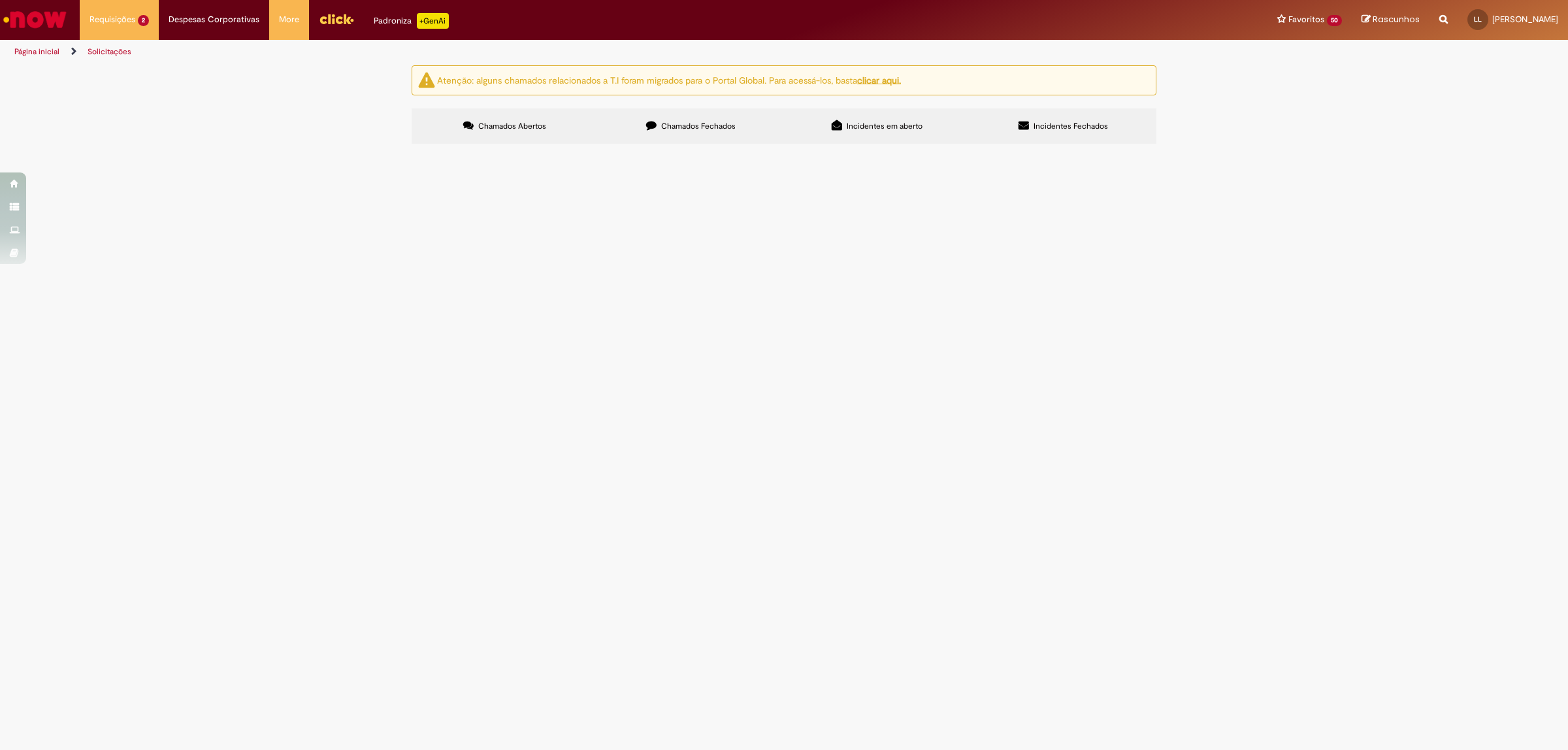
click at [701, 125] on span "Chamados Fechados" at bounding box center [699, 126] width 74 height 11
click at [0, 0] on span "Bom dia, Solicito criação de pedido para a NF em anexo. Att., [PERSON_NAME] de …" at bounding box center [0, 0] width 0 height 0
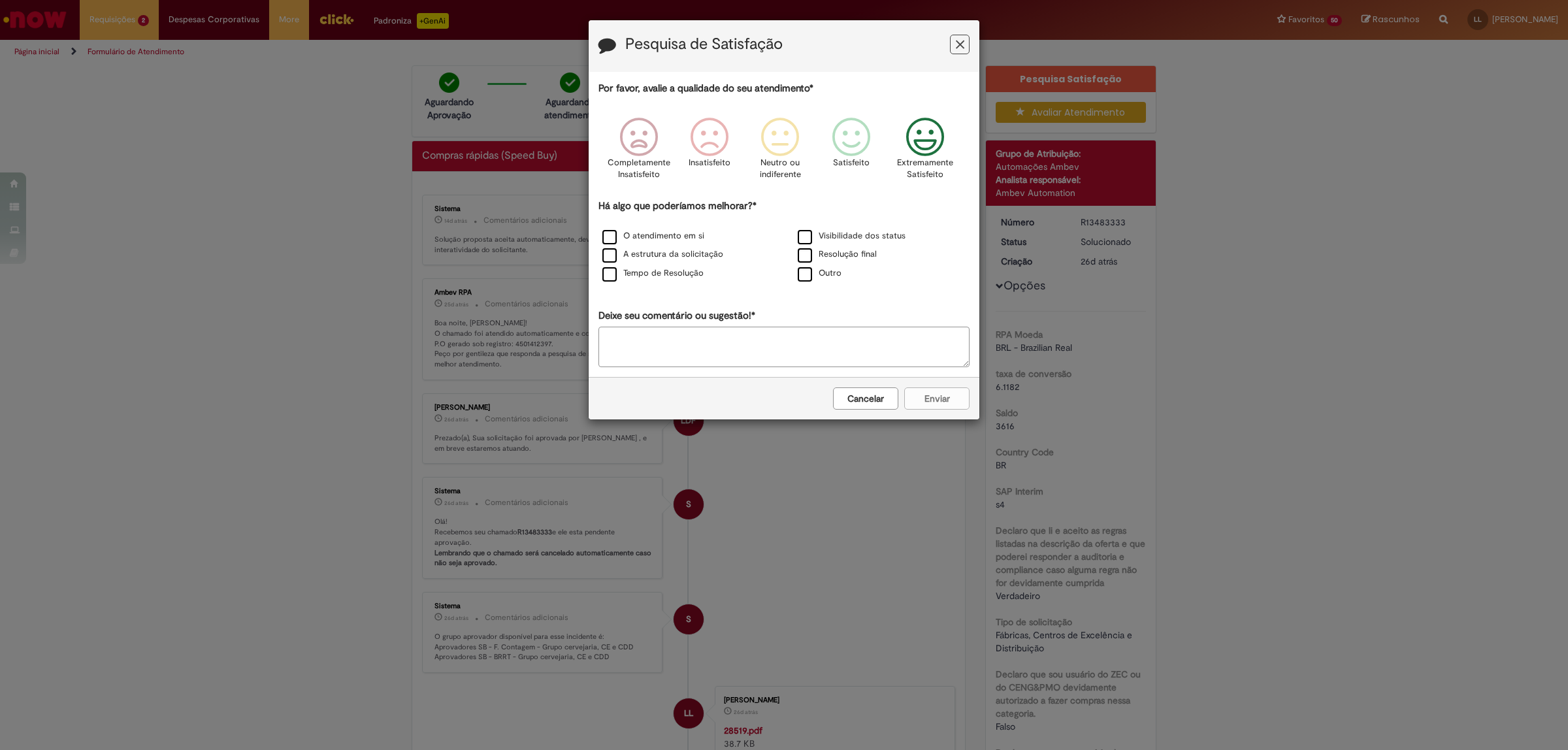
click at [937, 141] on icon "Feedback" at bounding box center [925, 137] width 49 height 39
click at [611, 236] on label "O atendimento em si" at bounding box center [653, 236] width 102 height 12
drag, startPoint x: 611, startPoint y: 256, endPoint x: 609, endPoint y: 276, distance: 20.1
click at [611, 256] on label "A estrutura da solicitação" at bounding box center [662, 254] width 121 height 12
click at [611, 277] on label "Tempo de Resolução" at bounding box center [652, 273] width 101 height 12
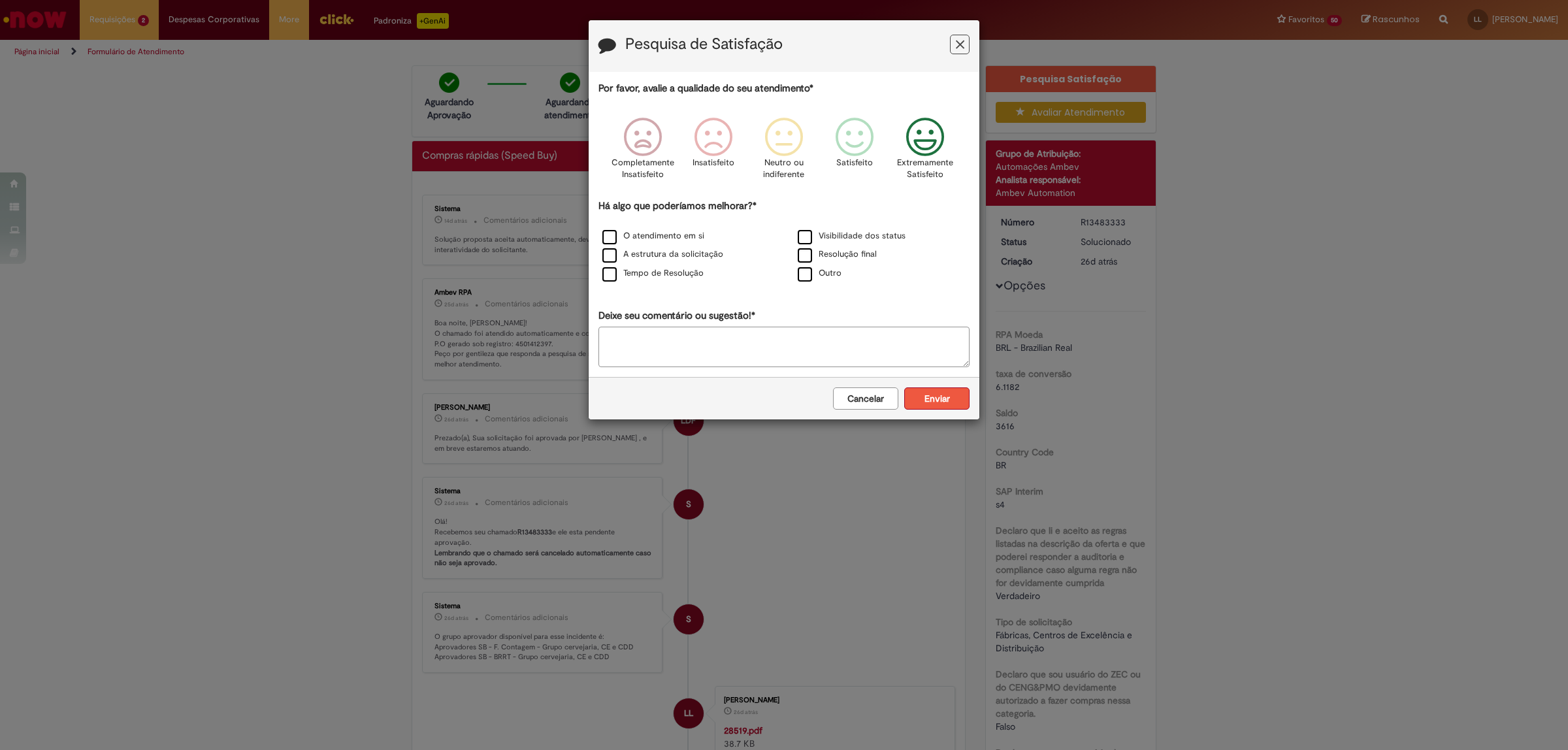
click at [931, 399] on button "Enviar" at bounding box center [937, 398] width 66 height 22
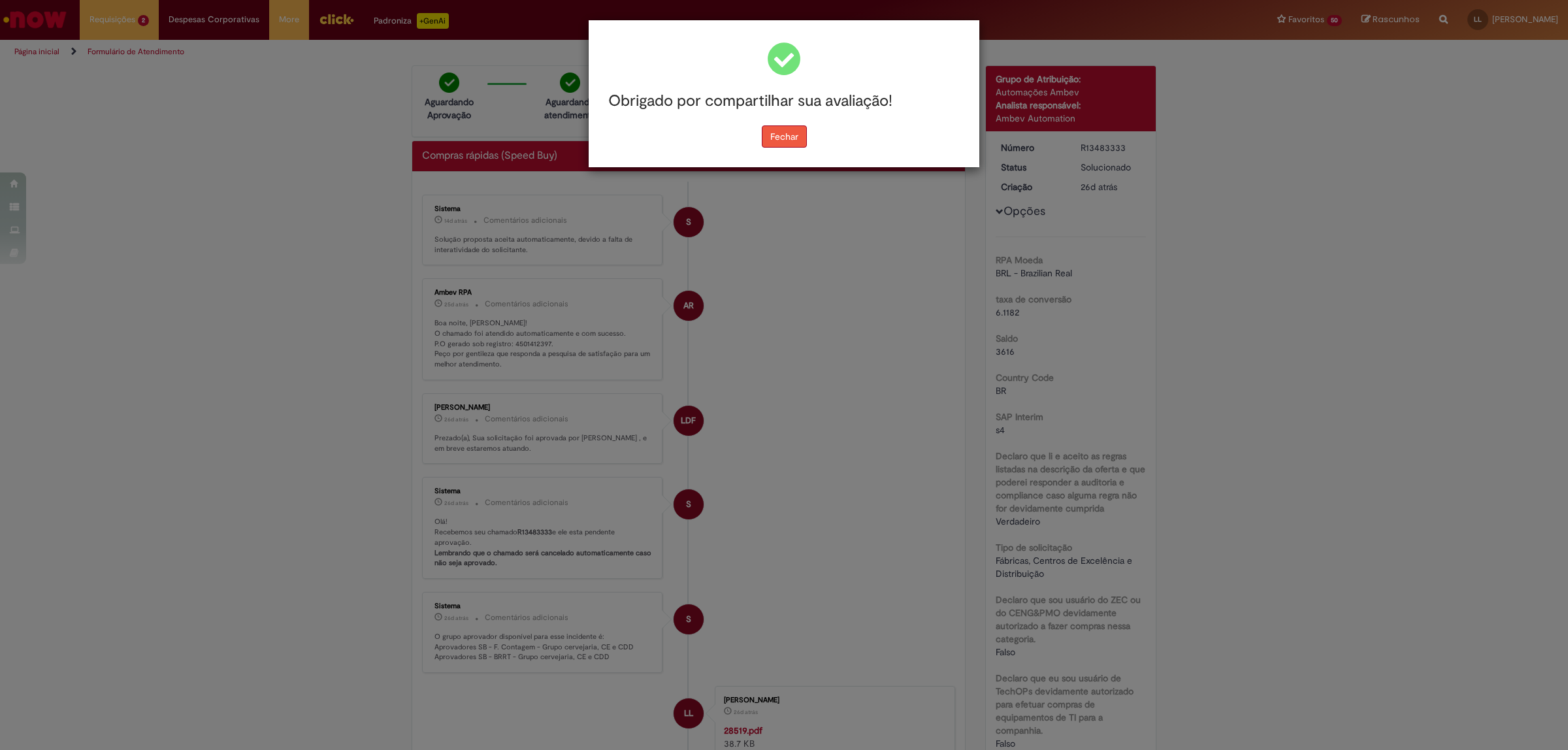
click at [798, 126] on button "Fechar" at bounding box center [784, 136] width 45 height 22
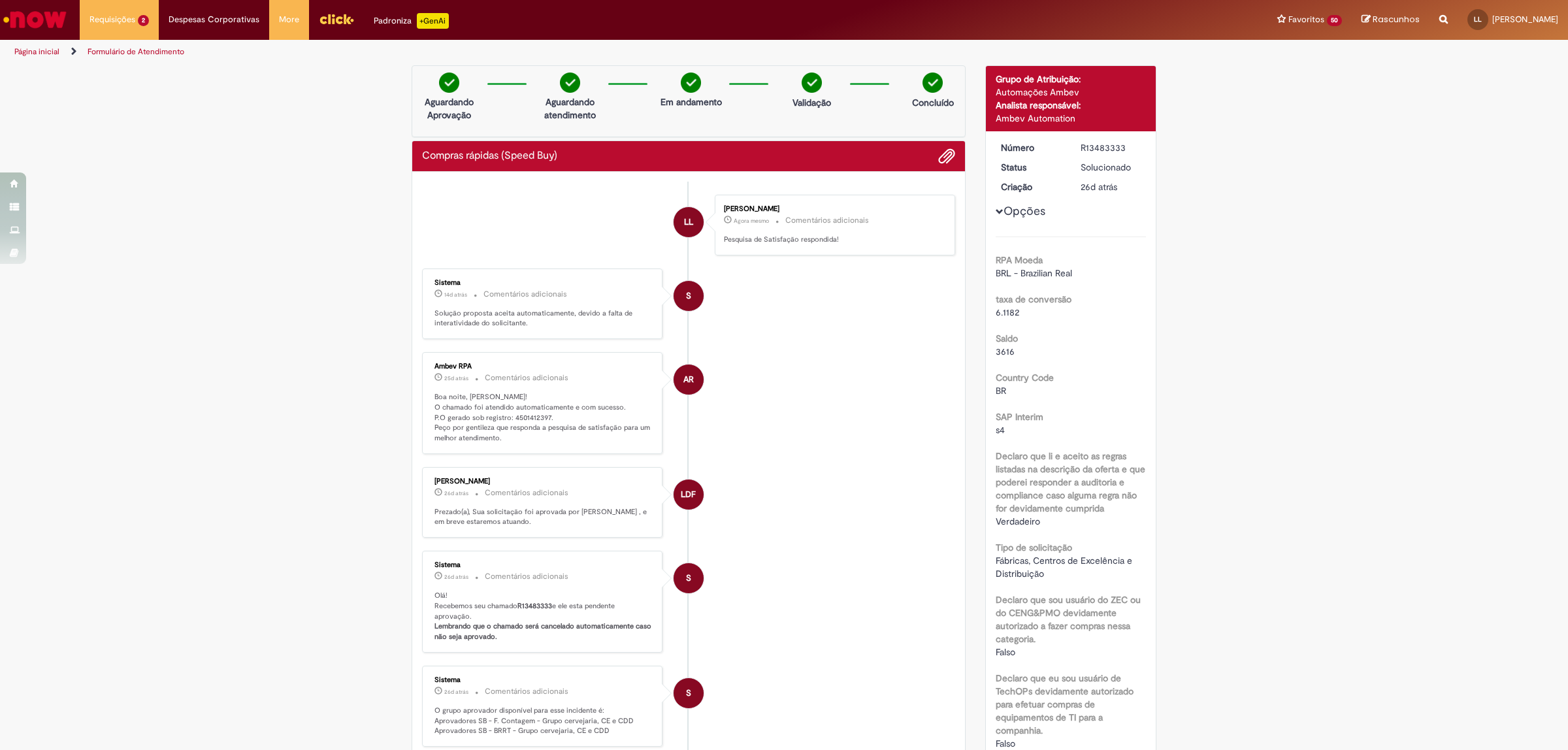
click at [38, 53] on link "Página inicial" at bounding box center [37, 52] width 45 height 11
